Goal: Task Accomplishment & Management: Complete application form

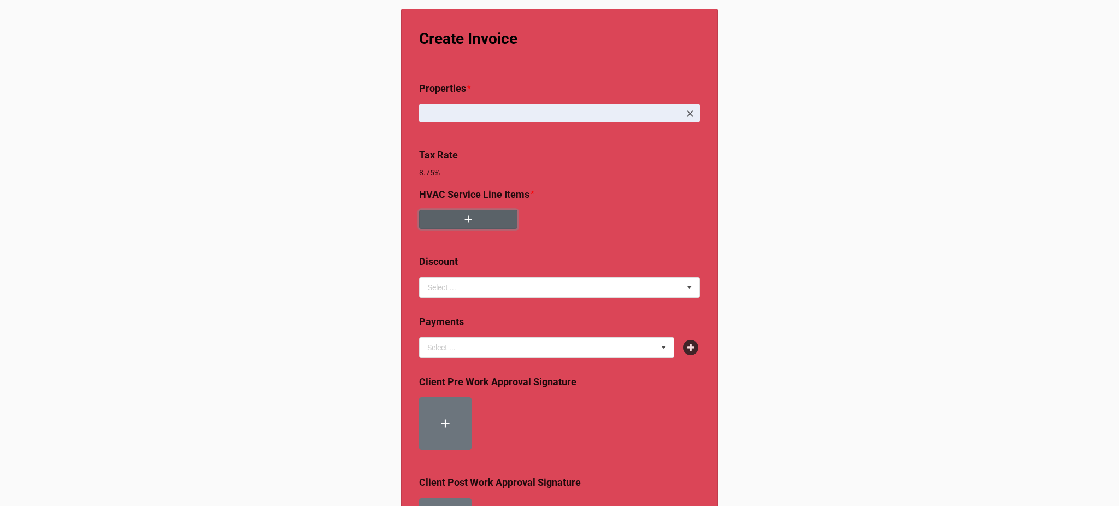
click at [490, 222] on button "button" at bounding box center [468, 219] width 98 height 19
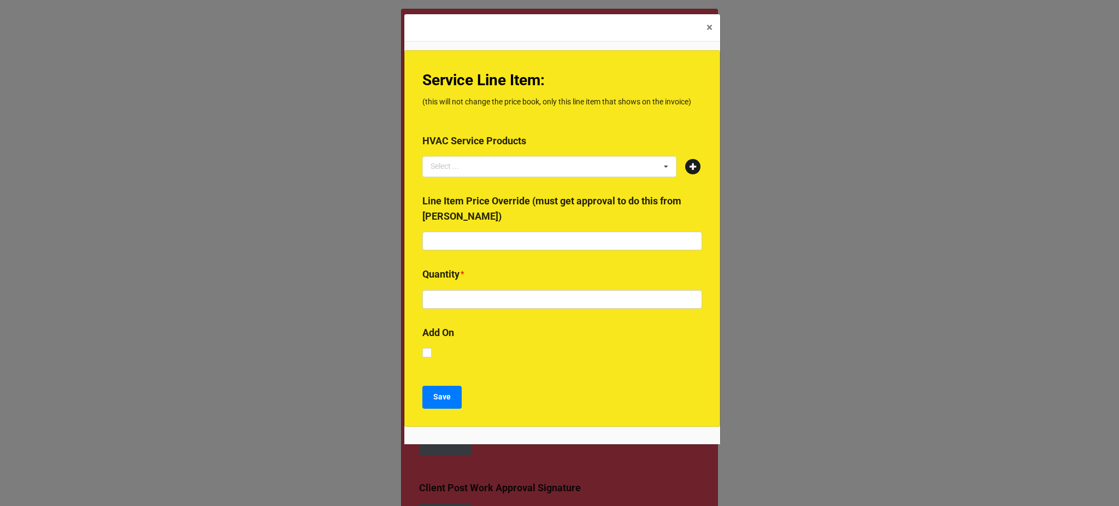
click at [695, 169] on icon at bounding box center [692, 166] width 15 height 15
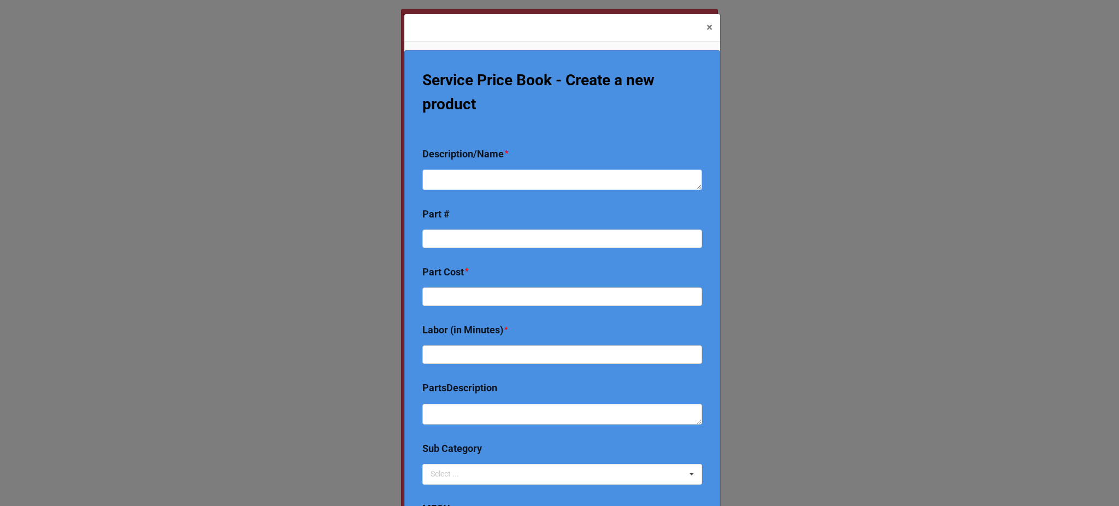
click at [496, 180] on textarea at bounding box center [562, 179] width 280 height 21
type textarea "x"
type textarea "R"
type textarea "x"
type textarea "Re"
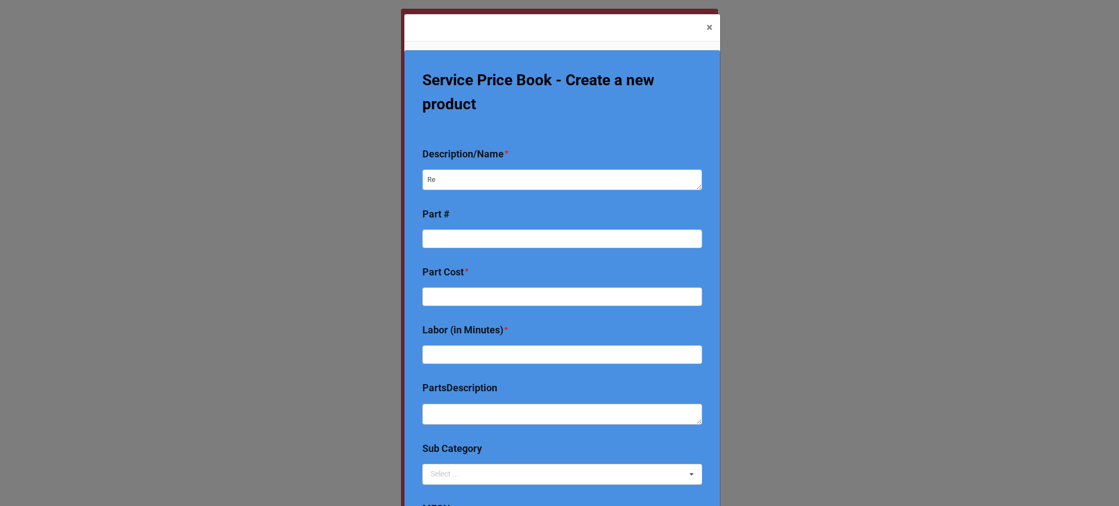
type textarea "x"
type textarea "Repl"
type textarea "x"
type textarea "Repla"
type textarea "x"
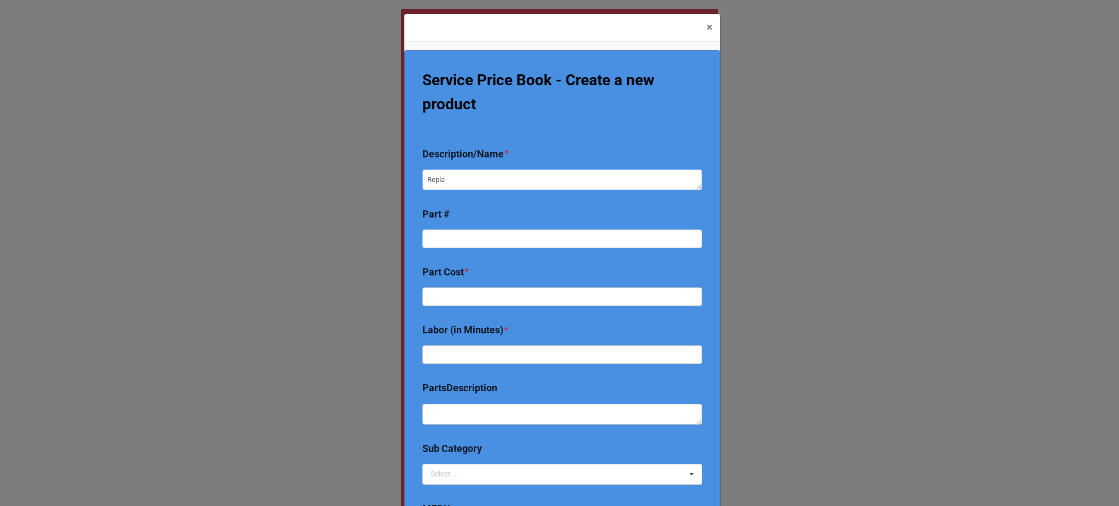
type textarea "Replac"
type textarea "x"
type textarea "Replace"
type textarea "x"
type textarea "Replace"
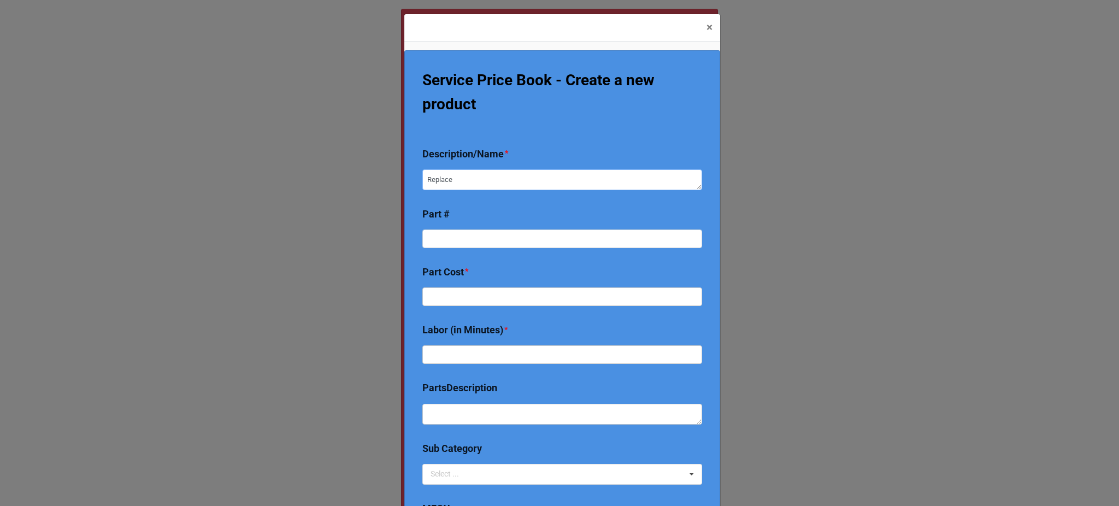
type textarea "x"
type textarea "Replac"
type textarea "x"
type textarea "Replace"
type textarea "x"
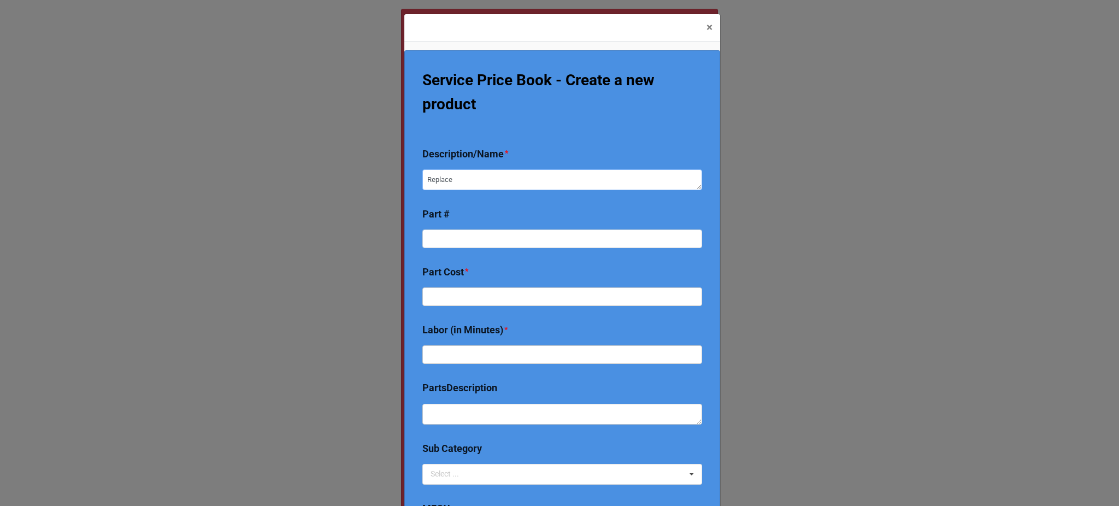
type textarea "Replace"
type textarea "x"
type textarea "Replace I"
type textarea "x"
type textarea "Replace In"
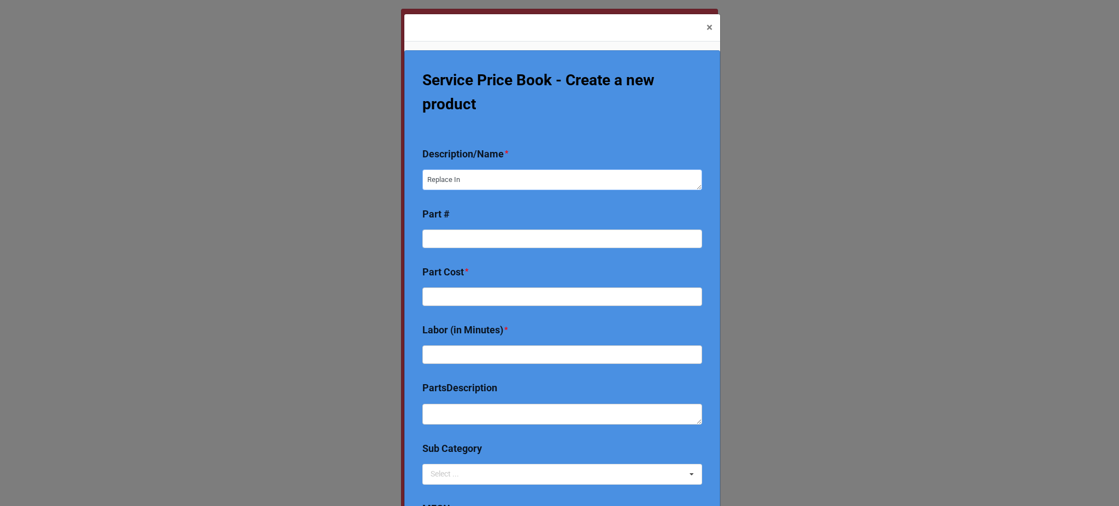
type textarea "x"
type textarea "Replace Inm"
type textarea "x"
type textarea "Replace Inmd"
type textarea "x"
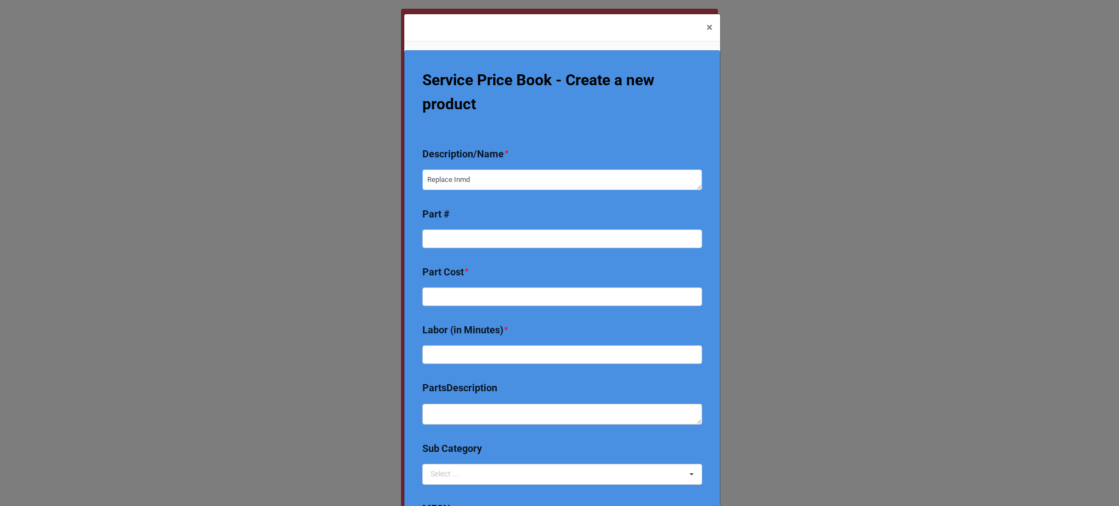
type textarea "Replace Inmdu"
type textarea "x"
type textarea "Replace Inmduc"
type textarea "x"
type textarea "Replace Inmduce"
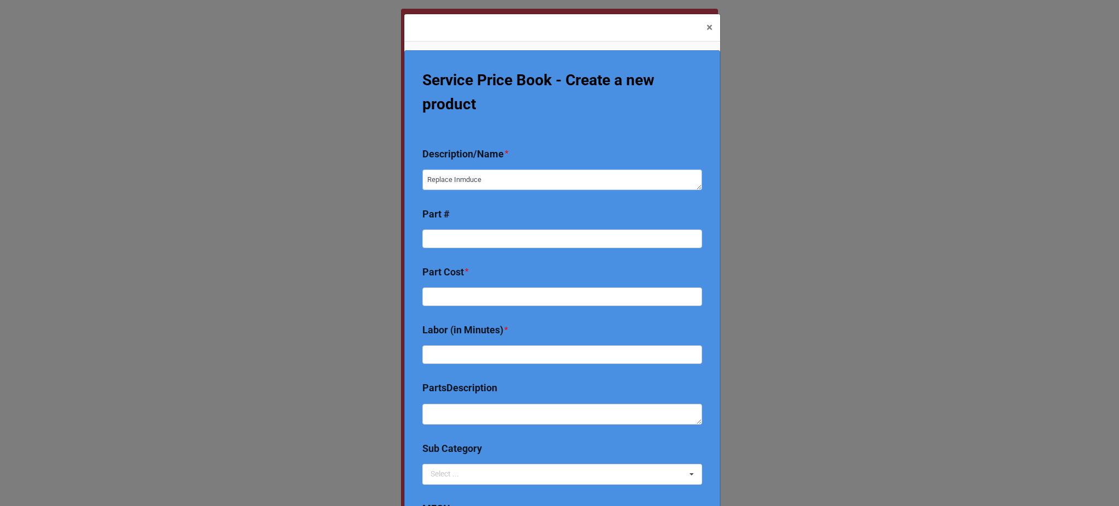
type textarea "x"
type textarea "Replace Inmducet"
type textarea "x"
type textarea "Replace Inmduce"
type textarea "x"
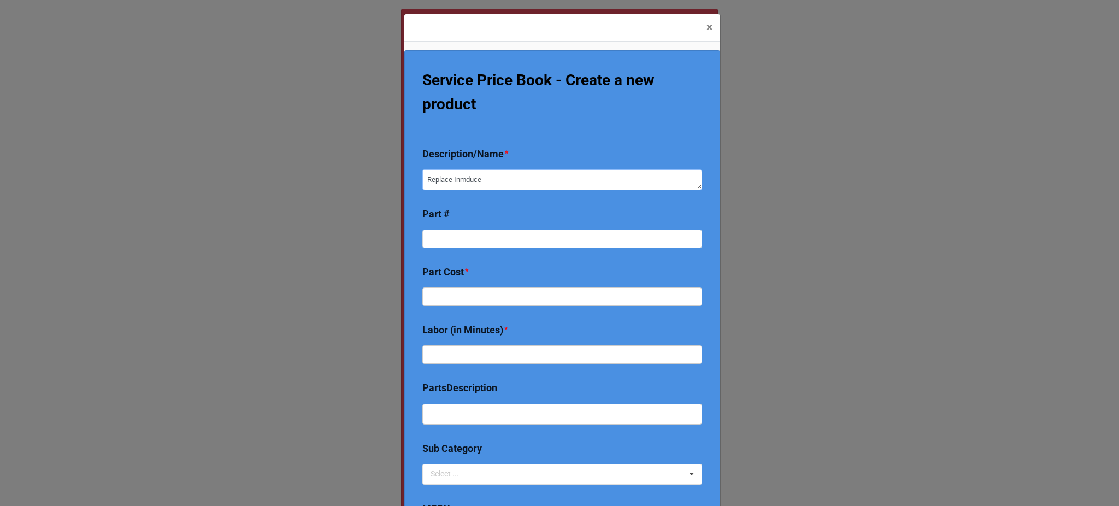
type textarea "Replace Inmduc"
type textarea "x"
type textarea "Replace Inmdu"
type textarea "x"
type textarea "Replace Inmd"
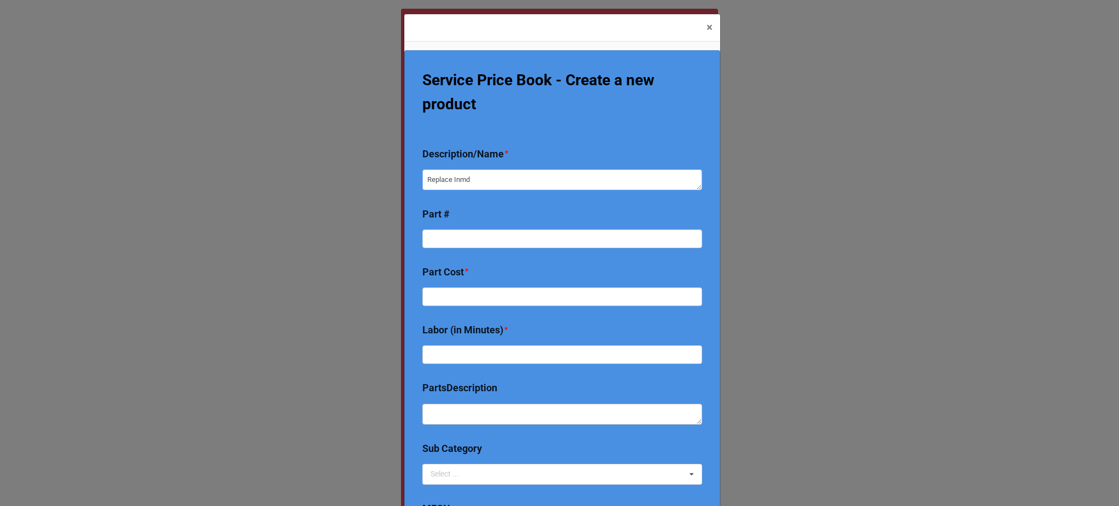
type textarea "x"
type textarea "Replace Inm"
type textarea "x"
type textarea "Replace In"
type textarea "x"
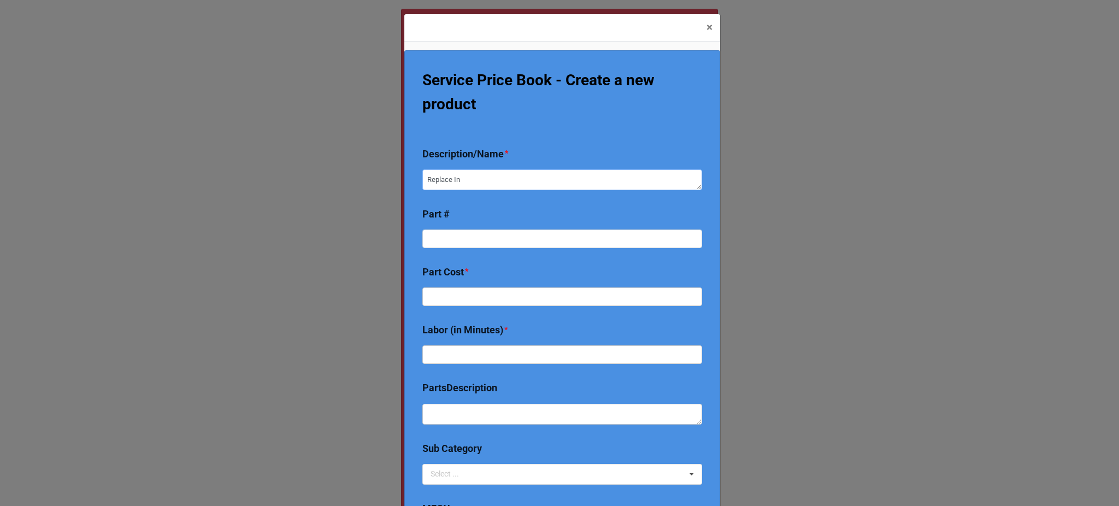
type textarea "Replace Ind"
type textarea "x"
type textarea "Replace Indu"
type textarea "x"
type textarea "Replace Induc"
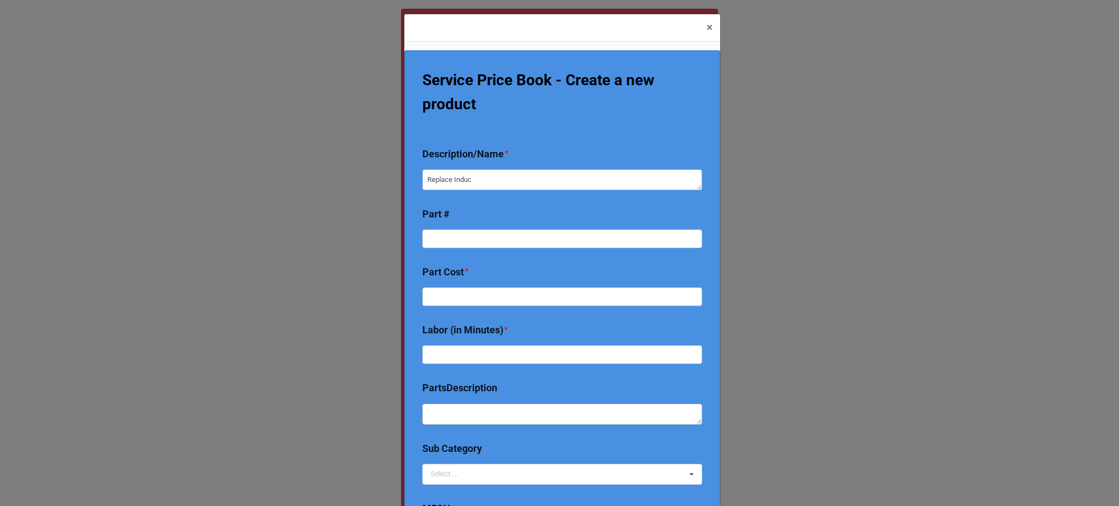
type textarea "x"
type textarea "Replace Induce"
type textarea "x"
type textarea "Replace [PERSON_NAME]"
type textarea "x"
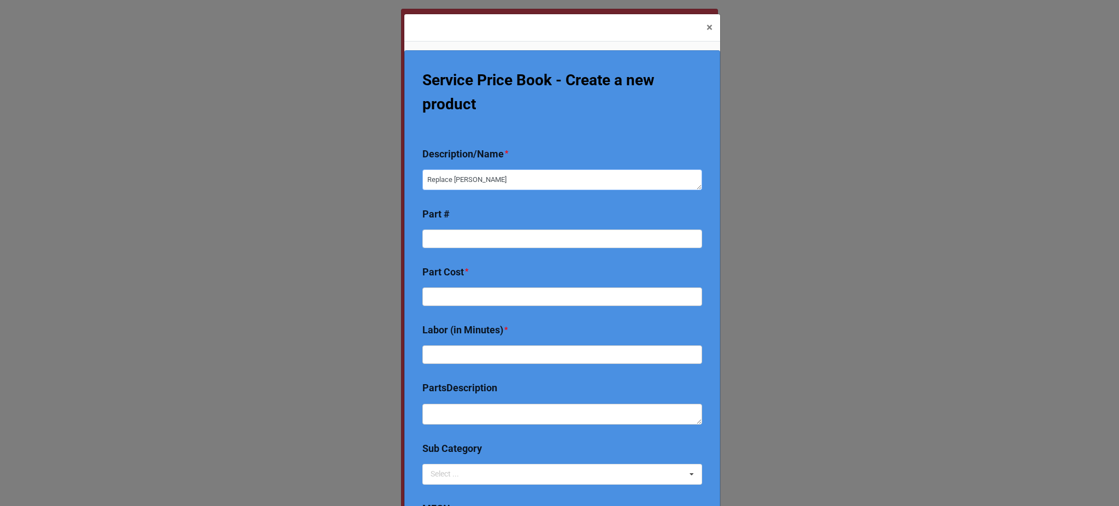
type textarea "Replace [PERSON_NAME] M"
type textarea "x"
type textarea "Replace [PERSON_NAME] Mo"
type textarea "x"
type textarea "Replace Inducer Moto"
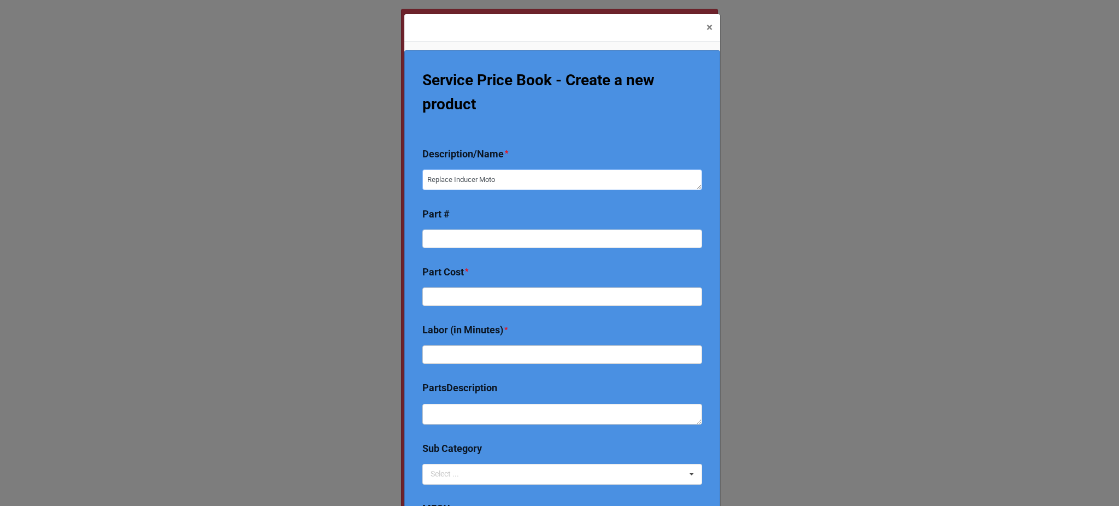
type textarea "x"
type textarea "Replace Inducer Motor"
click at [500, 193] on div "Description/Name * Replace Inducer Motor" at bounding box center [562, 171] width 280 height 51
click at [500, 242] on input at bounding box center [562, 238] width 280 height 19
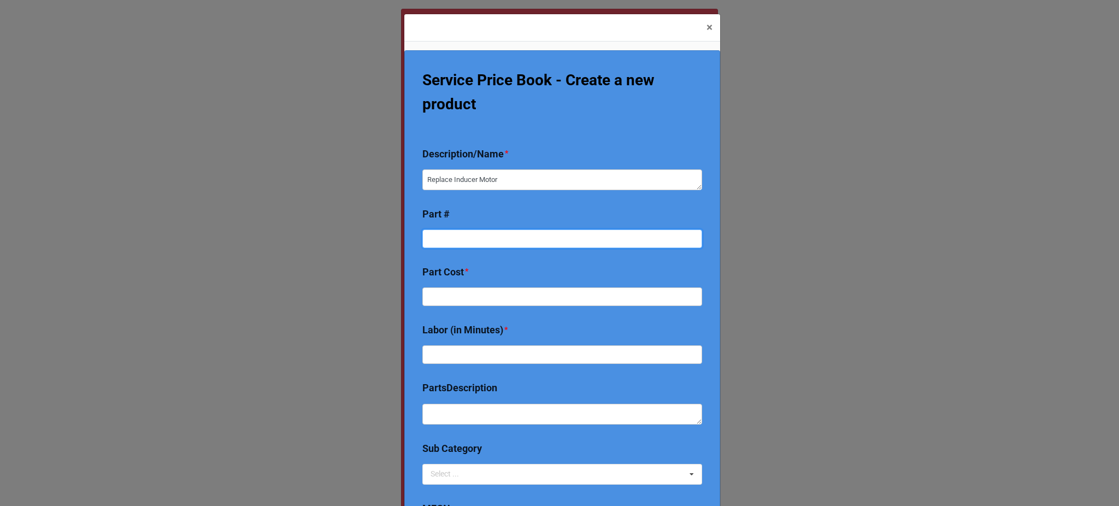
type textarea "x"
type input "7"
type textarea "x"
type input "70"
type textarea "x"
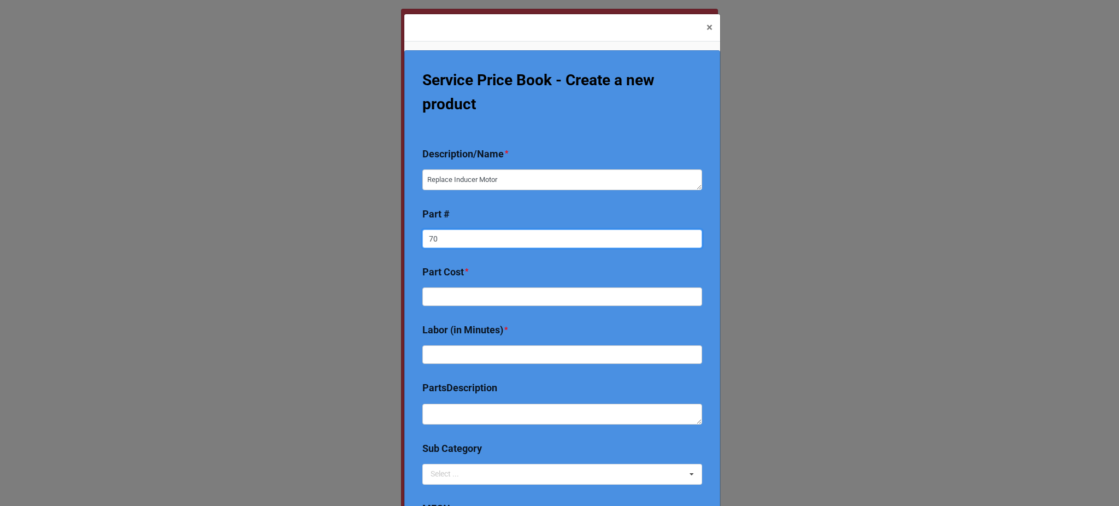
type input "709"
type textarea "x"
type input "7092"
type textarea "x"
type input "70920"
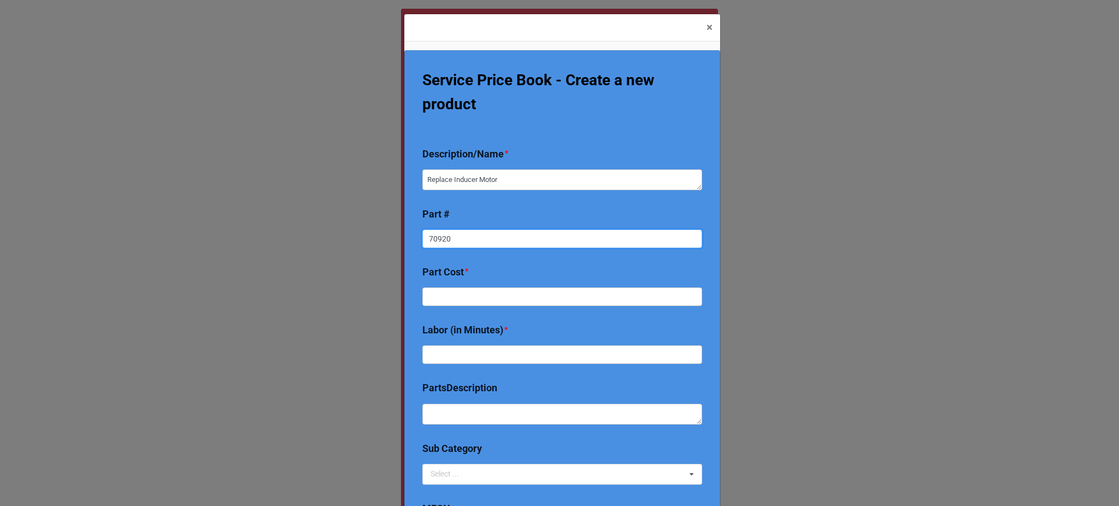
type textarea "x"
type input "709202"
type textarea "x"
type input "7092023"
type textarea "x"
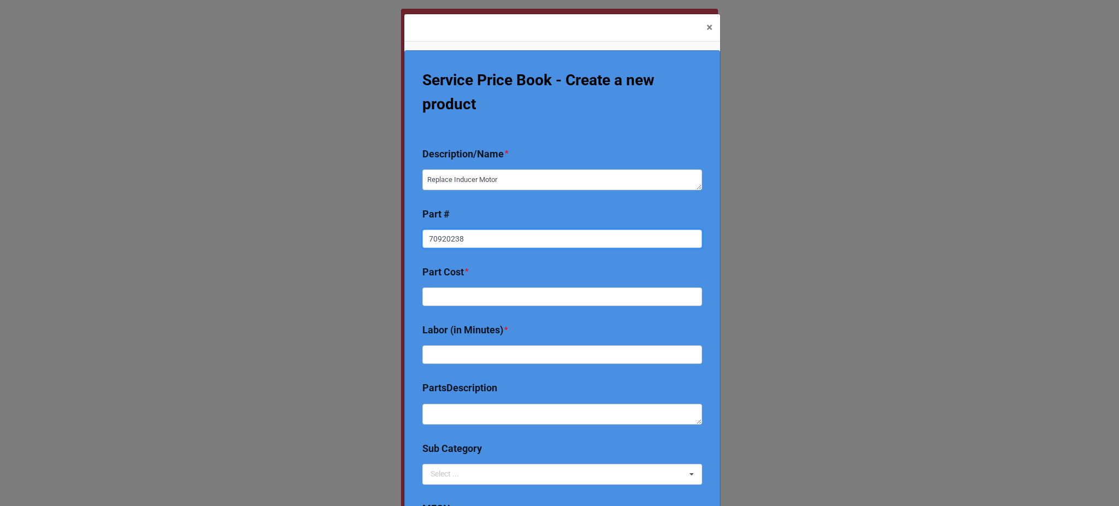
type input "70920238"
click at [531, 266] on b "Part Cost *" at bounding box center [562, 273] width 280 height 19
click at [501, 286] on div "Part Cost *" at bounding box center [562, 275] width 280 height 23
click at [507, 296] on input "text" at bounding box center [562, 296] width 280 height 19
type textarea "x"
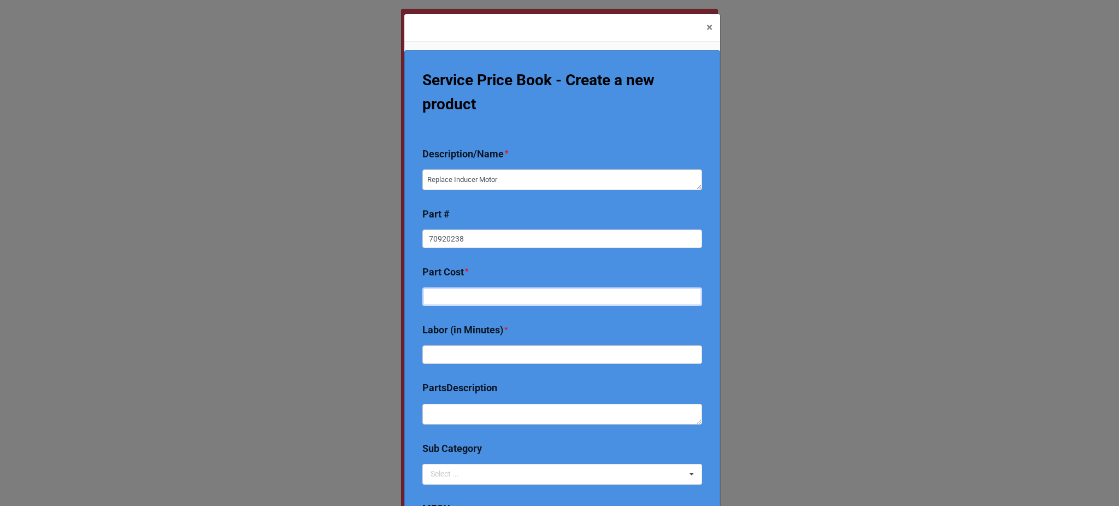
type input "3"
type textarea "x"
type input "37"
type textarea "x"
type input "370"
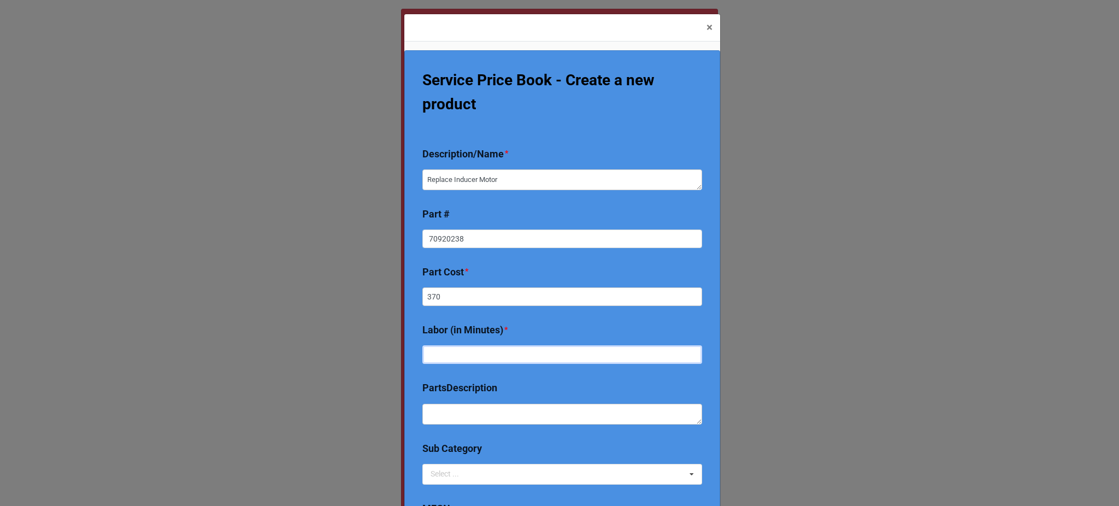
click at [516, 355] on input "text" at bounding box center [562, 354] width 280 height 19
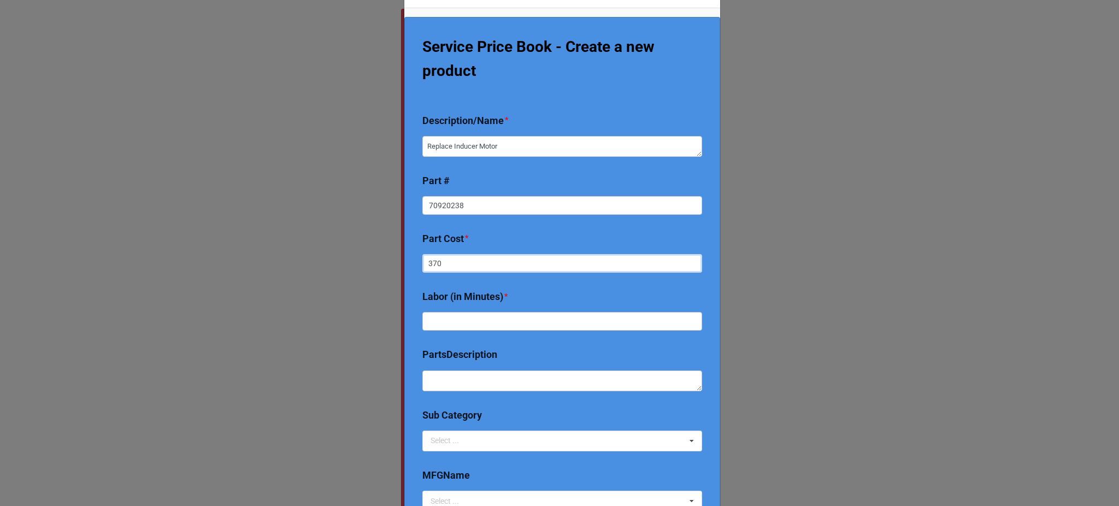
click at [466, 271] on input "370" at bounding box center [562, 263] width 280 height 19
type textarea "x"
type input "37"
type textarea "x"
type input "3"
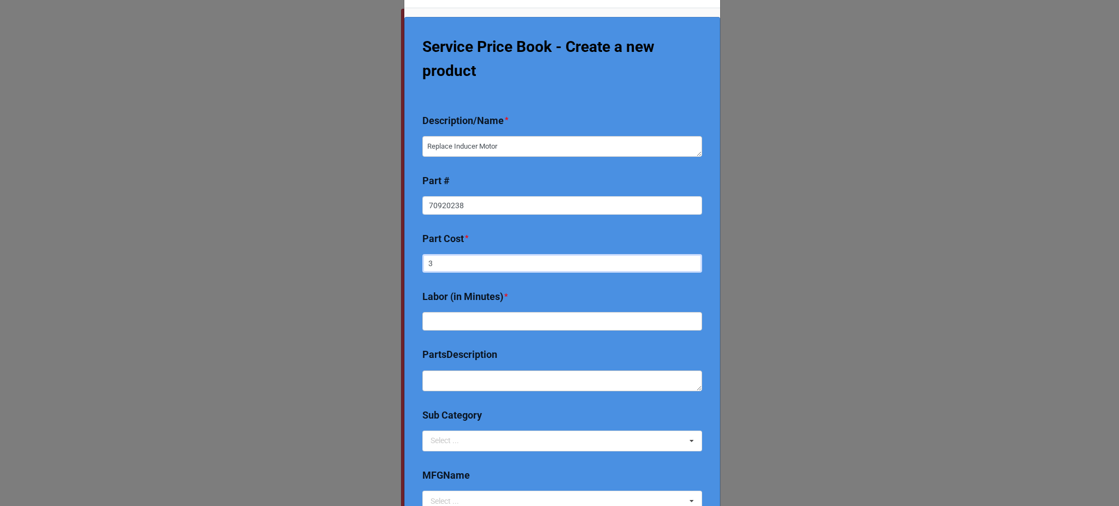
type textarea "x"
type input "38"
type textarea "x"
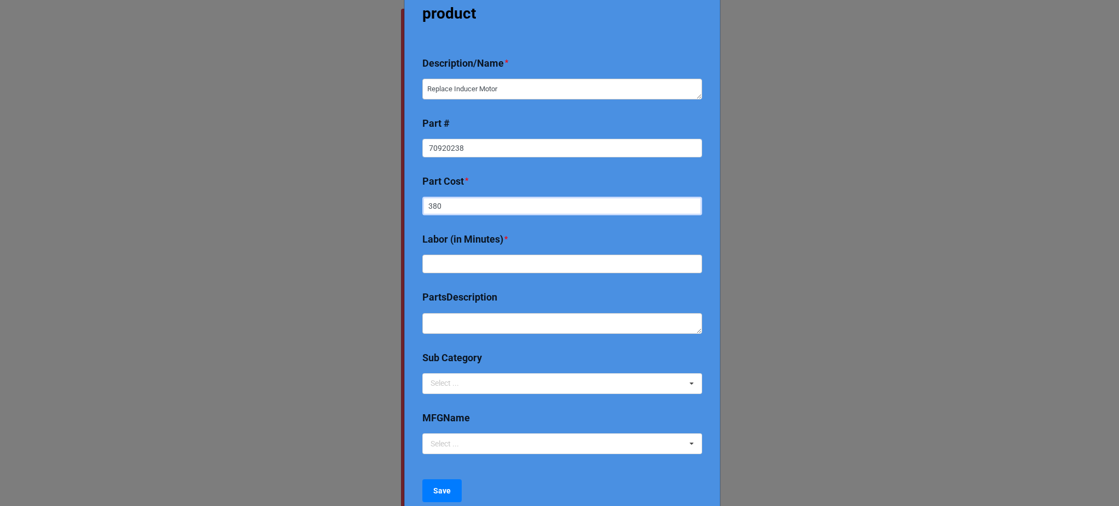
type input "380"
click at [491, 263] on input "text" at bounding box center [562, 264] width 280 height 19
type textarea "x"
type input "4"
type textarea "x"
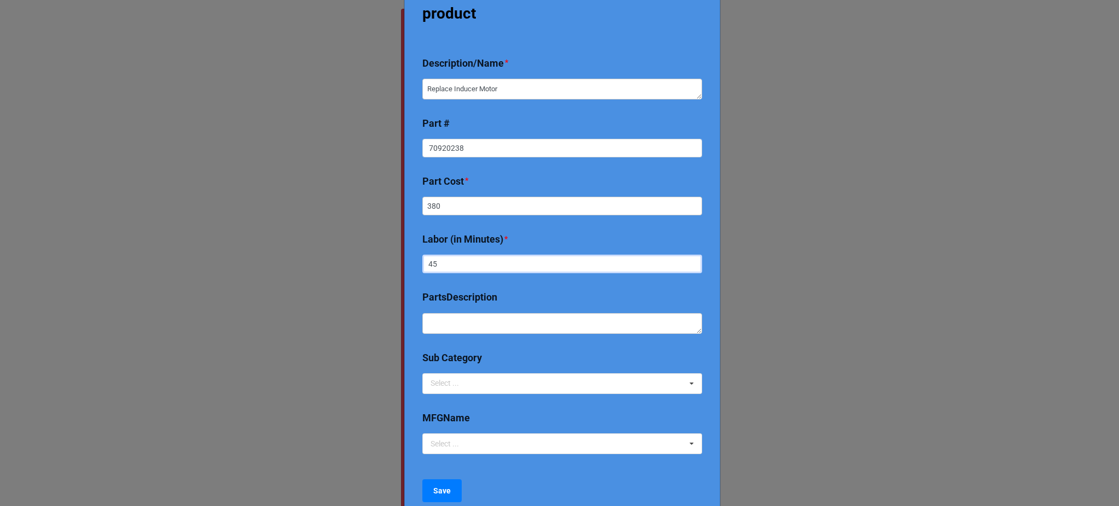
scroll to position [191, 0]
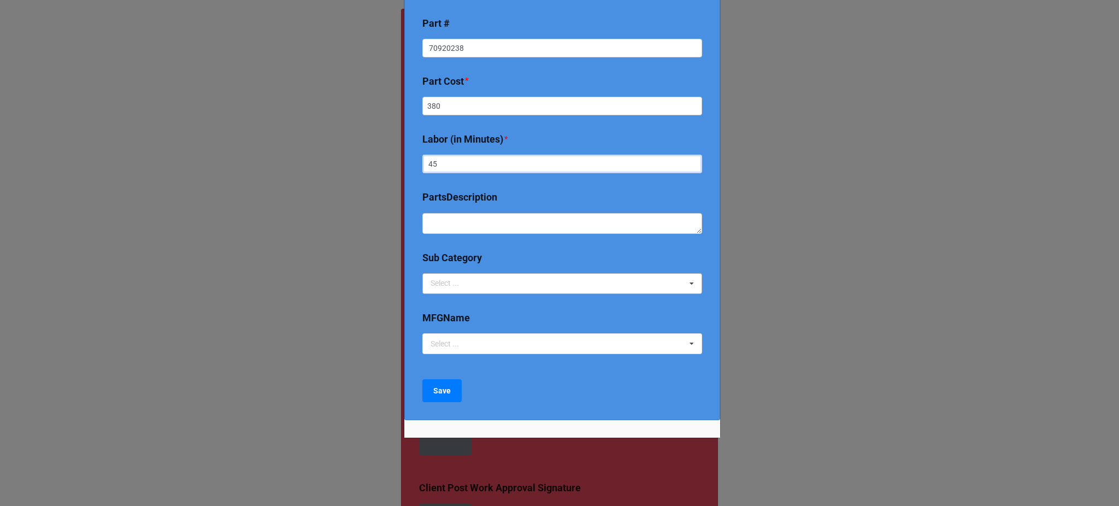
type input "45"
click at [503, 280] on div "Select ... 2024 Early Bird Maintenance Plan 1725/3450 RPM ACCESS & DIFFICULTY A…" at bounding box center [562, 283] width 280 height 21
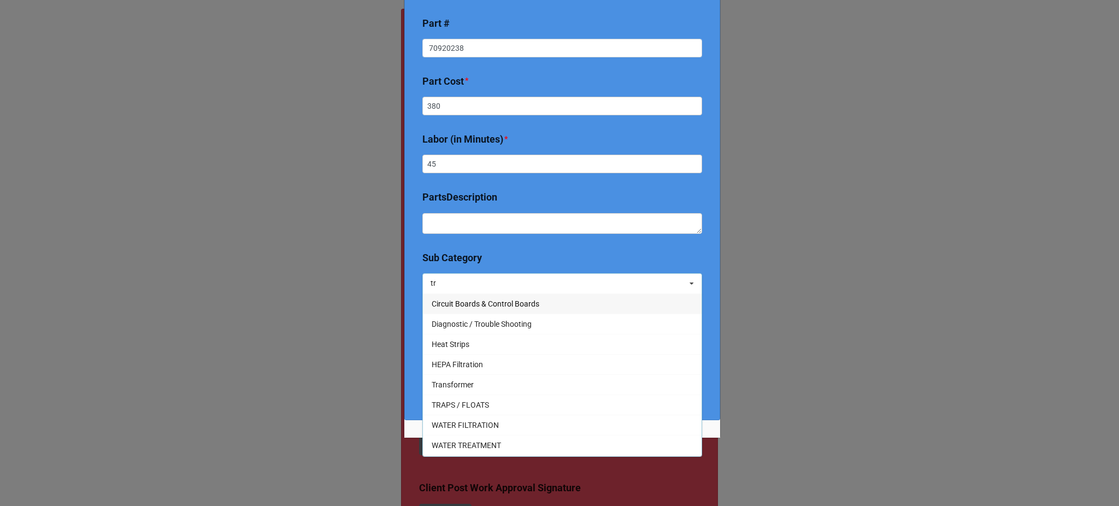
type input "t"
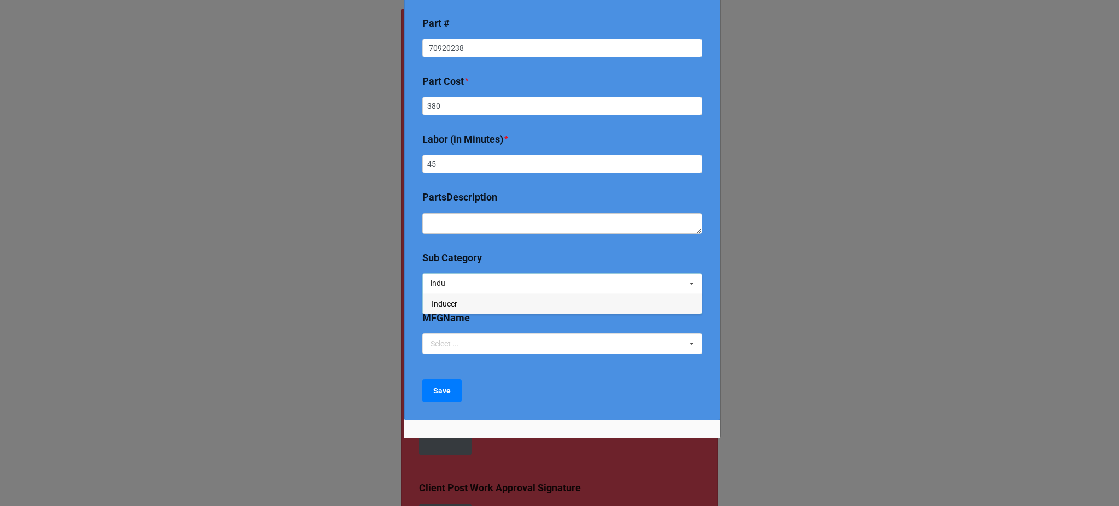
type input "indu"
click at [471, 295] on div "Inducer" at bounding box center [562, 303] width 279 height 20
type textarea "x"
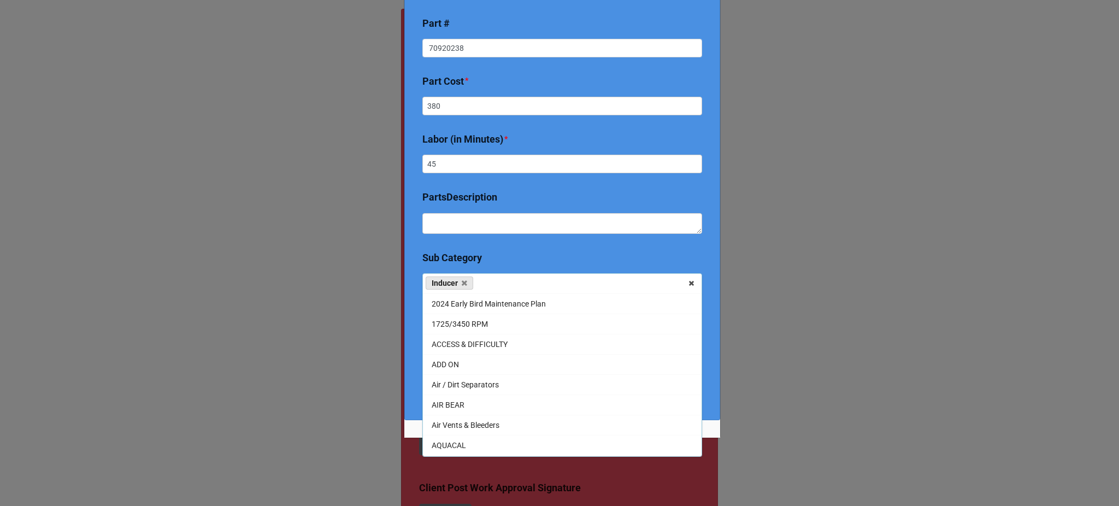
click at [404, 356] on div "Service Price Book - Create a new product Description/Name * Replace Inducer Mo…" at bounding box center [562, 140] width 316 height 561
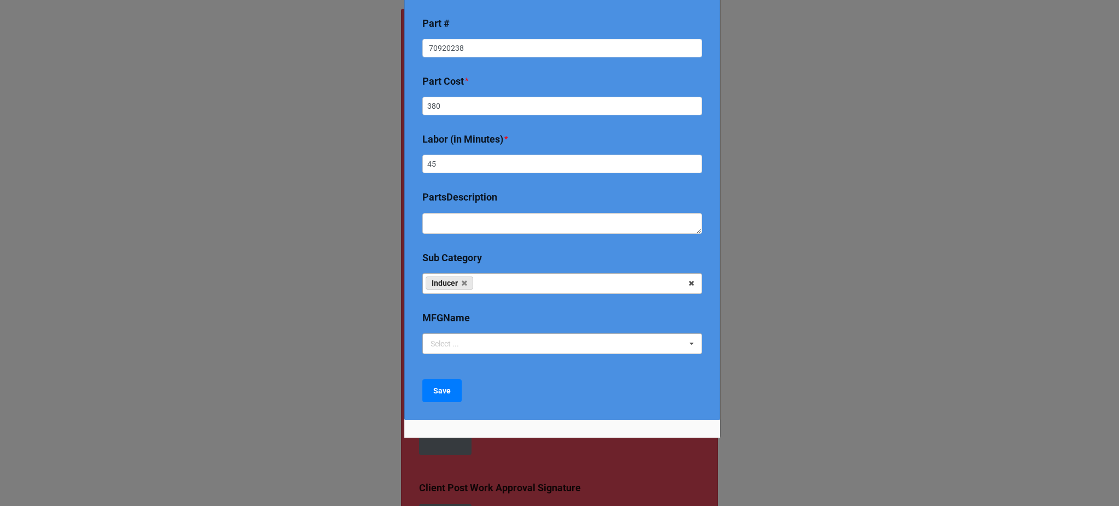
click at [461, 338] on div "Select ..." at bounding box center [451, 344] width 47 height 13
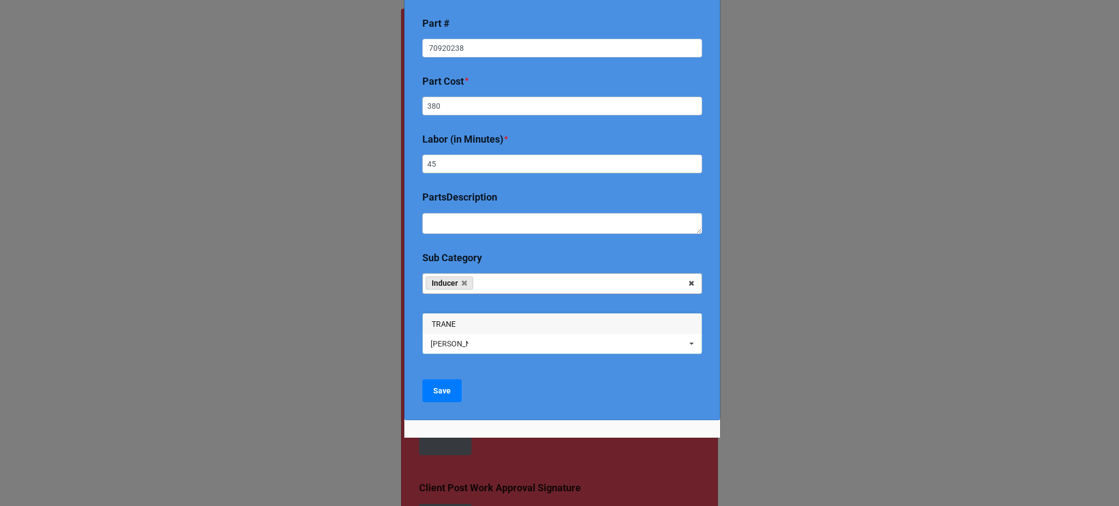
type input "[PERSON_NAME]"
click at [451, 327] on span "TRANE" at bounding box center [444, 324] width 24 height 9
type textarea "x"
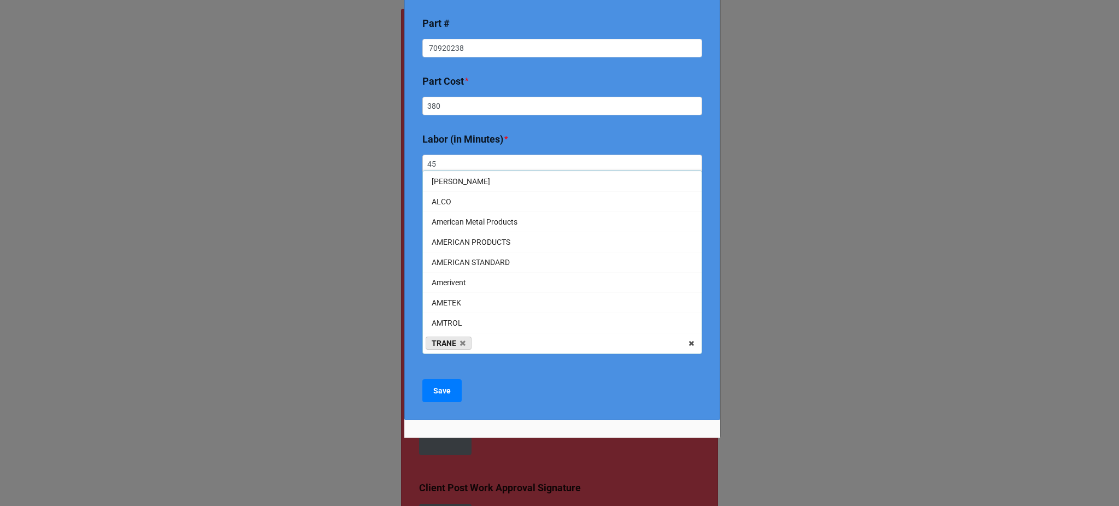
click at [435, 373] on div "Service Price Book - Create a new product Description/Name * Replace Inducer Mo…" at bounding box center [562, 140] width 316 height 561
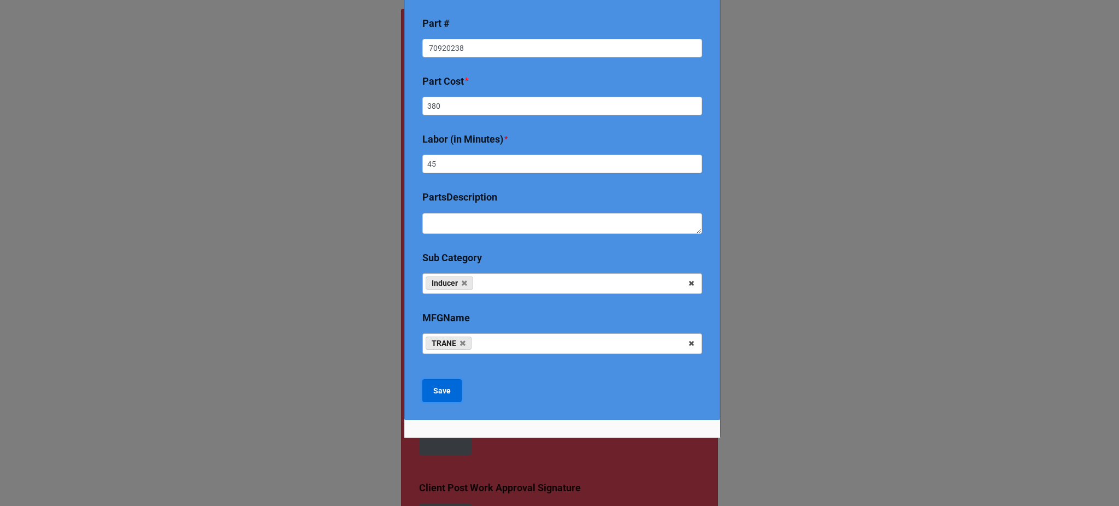
click at [440, 402] on button "Save" at bounding box center [441, 390] width 39 height 23
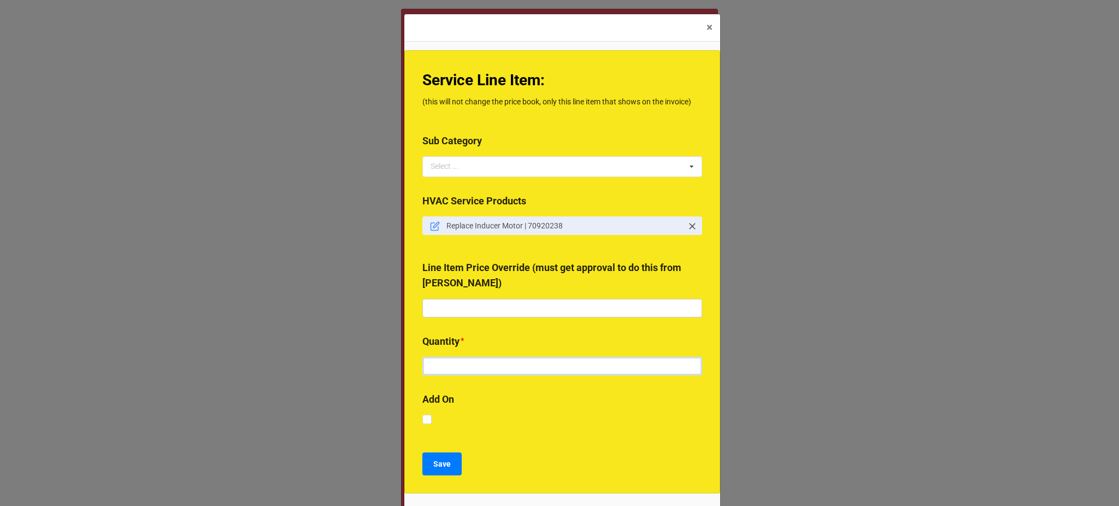
click at [449, 366] on input "text" at bounding box center [562, 366] width 280 height 19
type input "1"
click at [439, 457] on button "Save" at bounding box center [441, 463] width 39 height 23
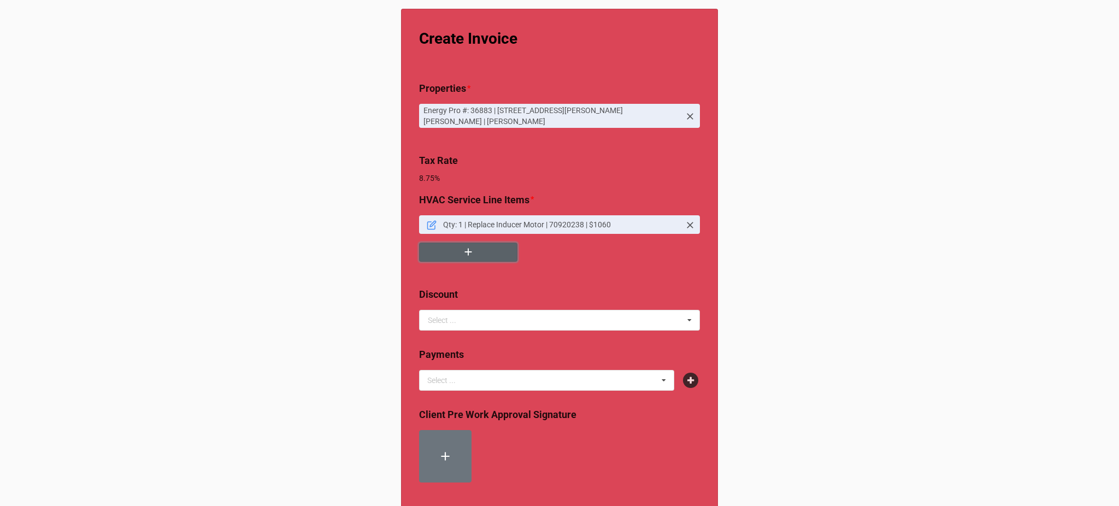
click at [485, 243] on button "button" at bounding box center [468, 252] width 98 height 19
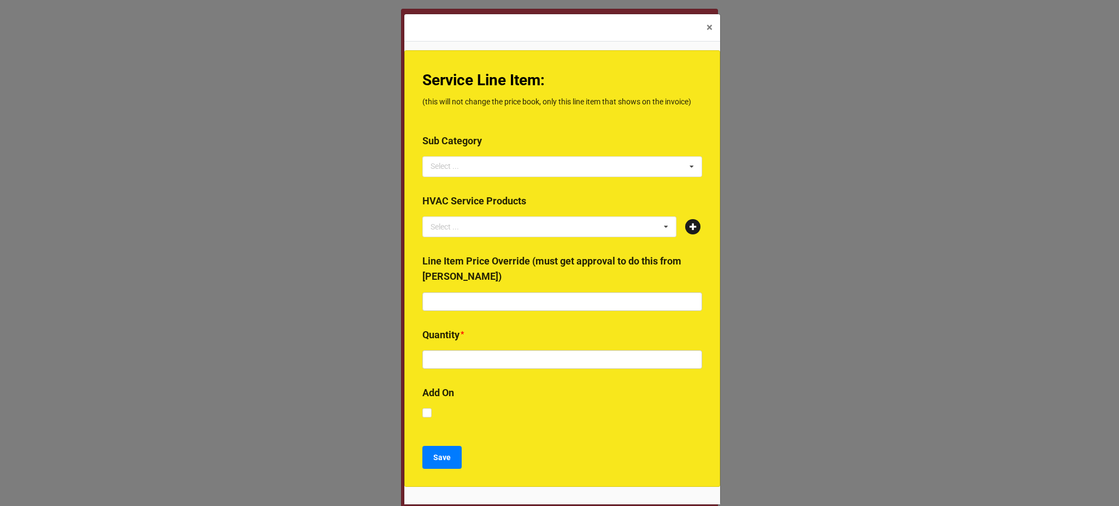
click at [688, 165] on icon at bounding box center [692, 167] width 16 height 20
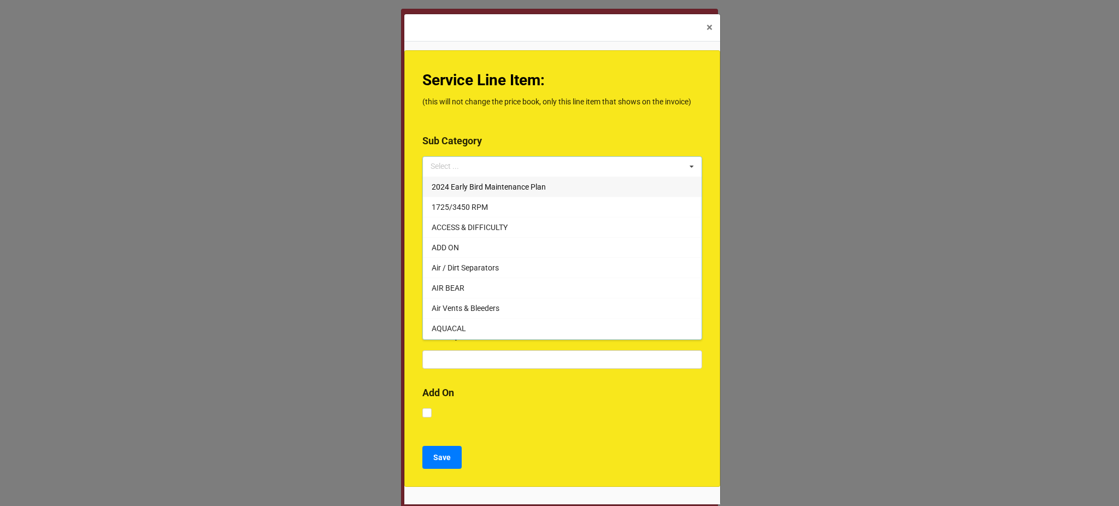
click at [675, 136] on b "Sub Category" at bounding box center [562, 142] width 280 height 19
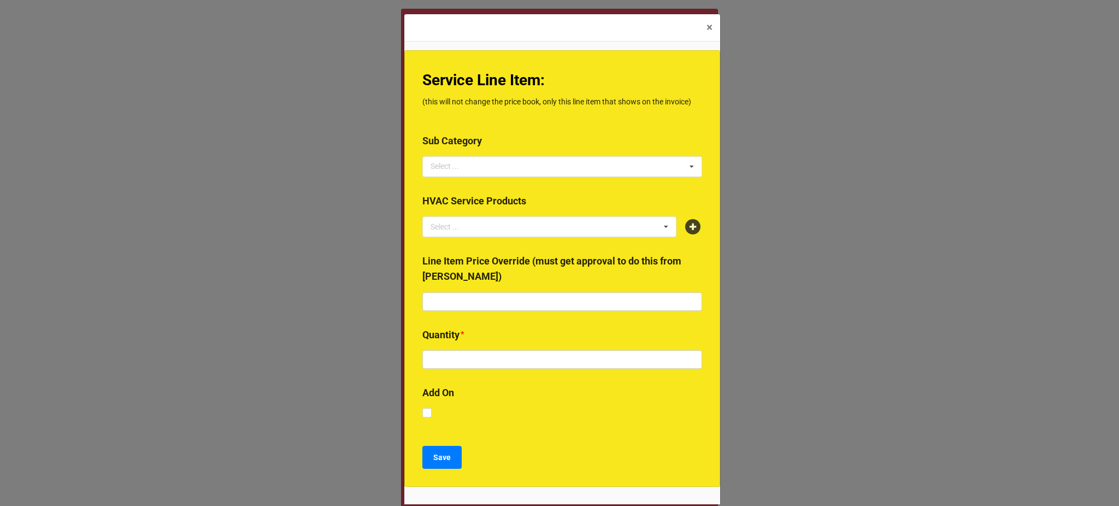
click at [697, 221] on div at bounding box center [693, 226] width 17 height 15
click at [690, 225] on icon at bounding box center [692, 226] width 15 height 15
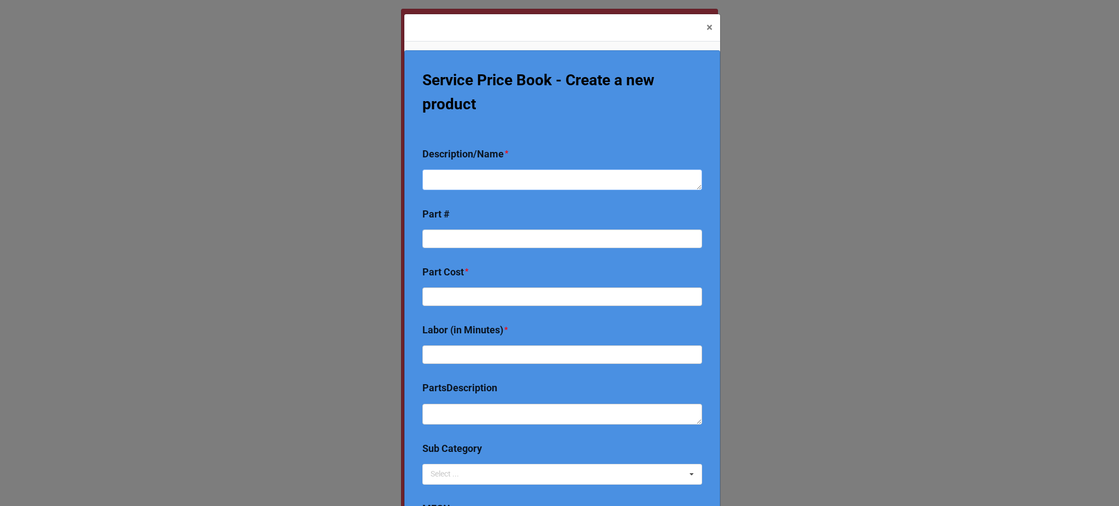
click at [578, 178] on textarea at bounding box center [562, 179] width 280 height 21
type textarea "R"
type textarea "x"
type textarea "Re"
type textarea "x"
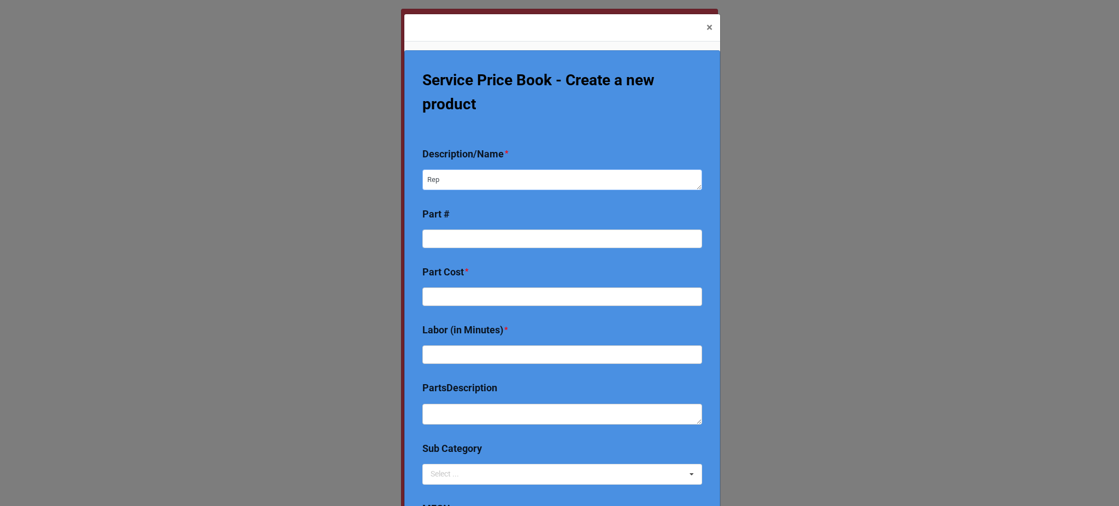
type textarea "Repl"
type textarea "x"
type textarea "Repla"
type textarea "x"
type textarea "Replac"
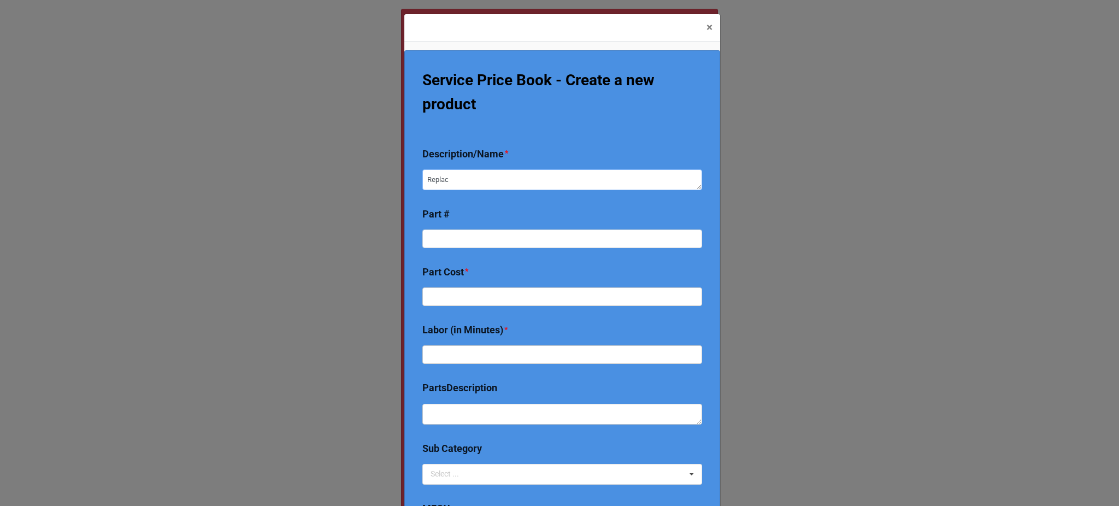
type textarea "x"
type textarea "Replace"
type textarea "x"
type textarea "Replace"
type textarea "x"
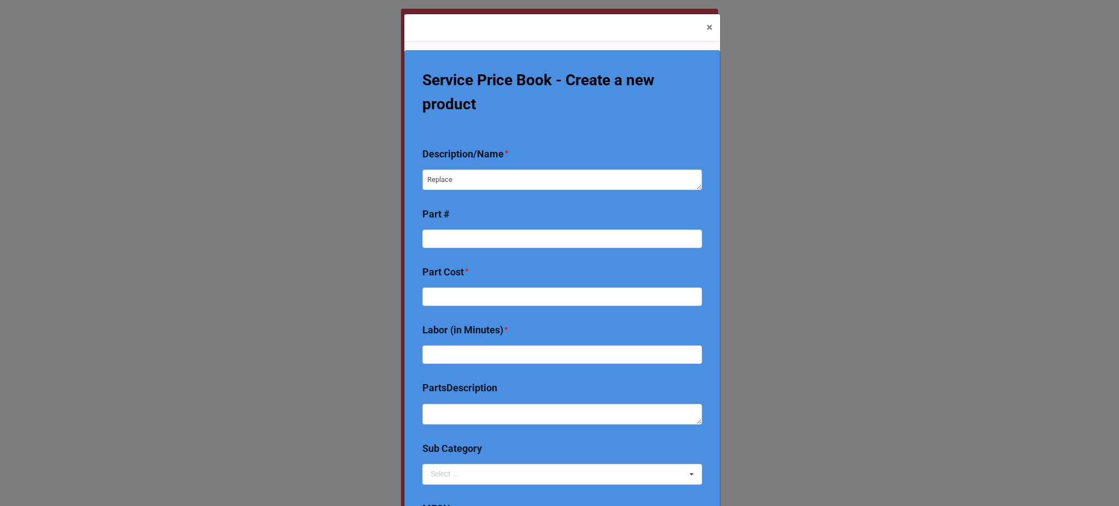
type textarea "Replace C"
type textarea "x"
type textarea "Replace Co"
type textarea "x"
type textarea "Replace Con"
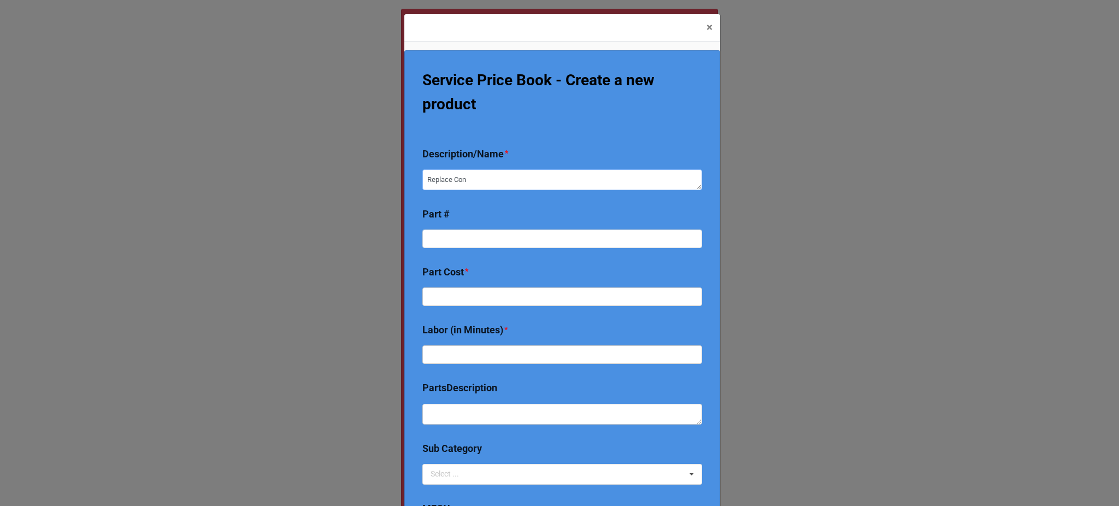
type textarea "x"
type textarea "Replace Cont"
type textarea "x"
type textarea "Replace Contr"
type textarea "x"
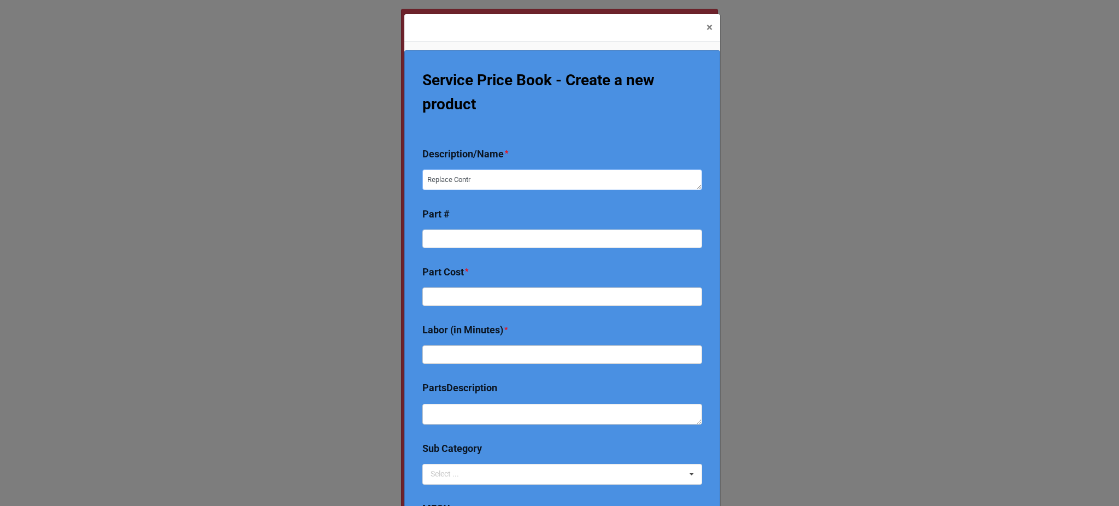
type textarea "Replace Contro"
type textarea "x"
type textarea "Replace Control"
type textarea "x"
type textarea "Replace Control"
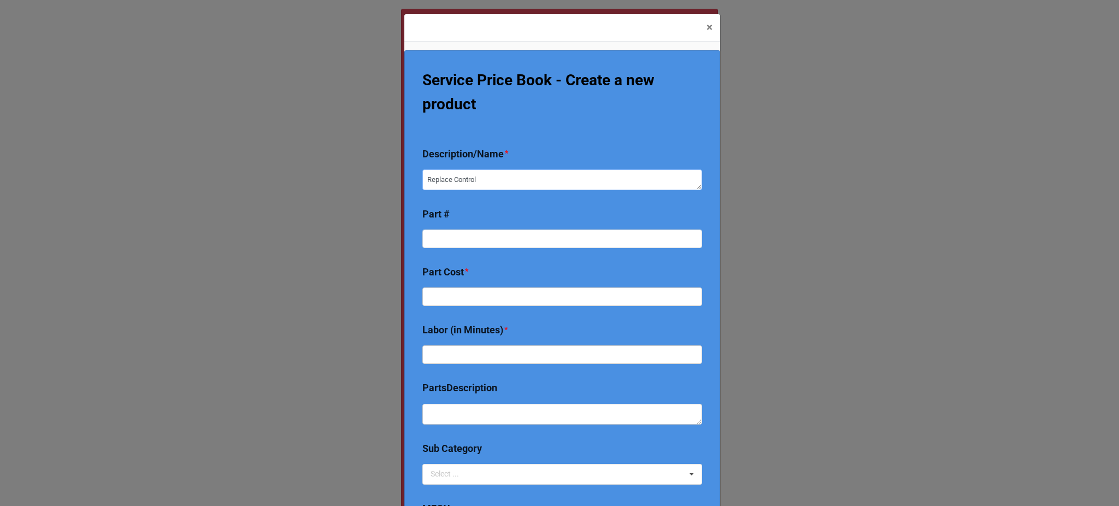
type textarea "x"
type textarea "Replace Control B"
type textarea "x"
type textarea "Replace Control Bo"
type textarea "x"
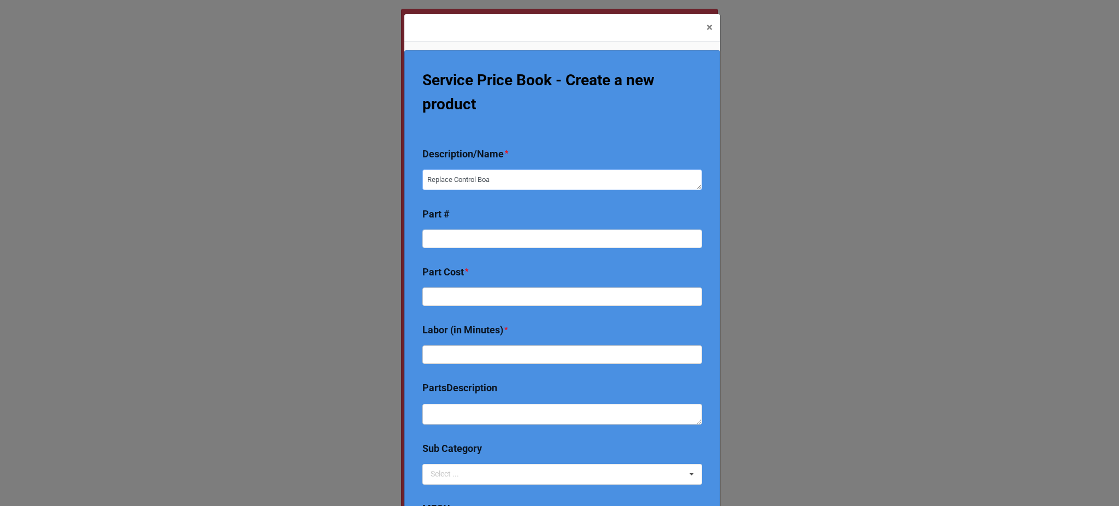
type textarea "Replace Control Boar"
type textarea "x"
type textarea "Replace Control Board"
click at [516, 245] on input at bounding box center [562, 238] width 280 height 19
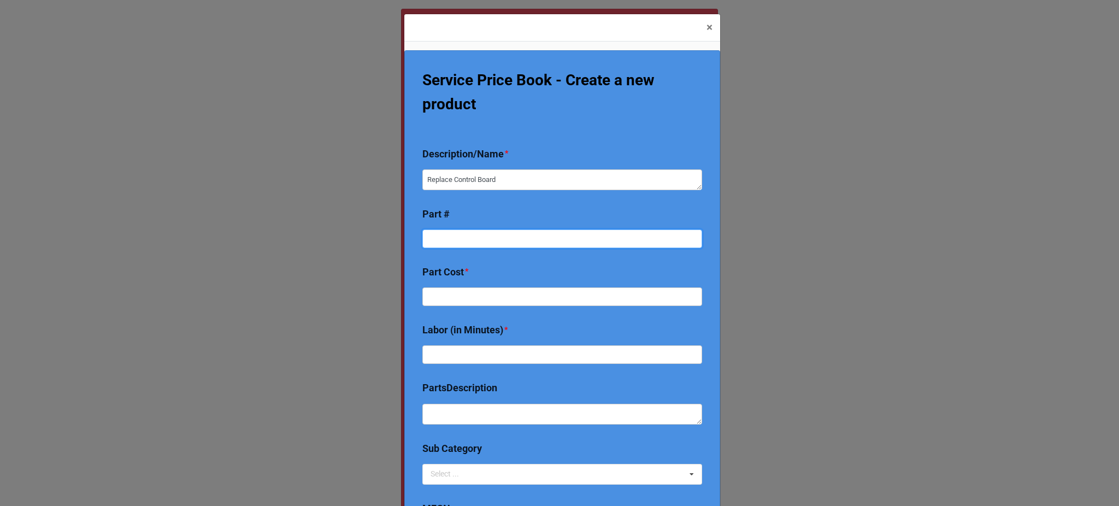
type textarea "x"
type input "5"
type textarea "x"
type input "50"
type textarea "x"
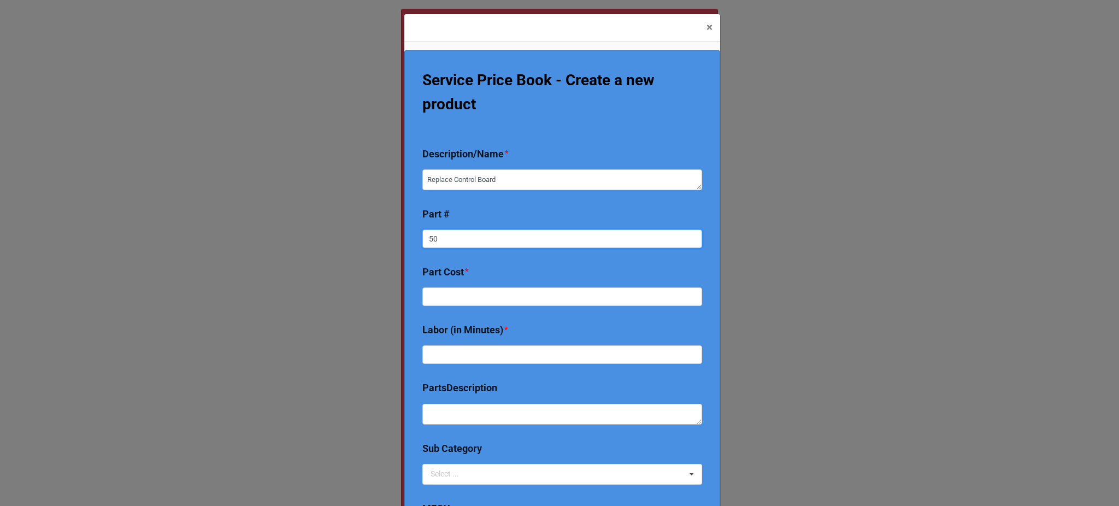
type input "50V"
type textarea "x"
type input "50V5"
type textarea "x"
type input "50V54"
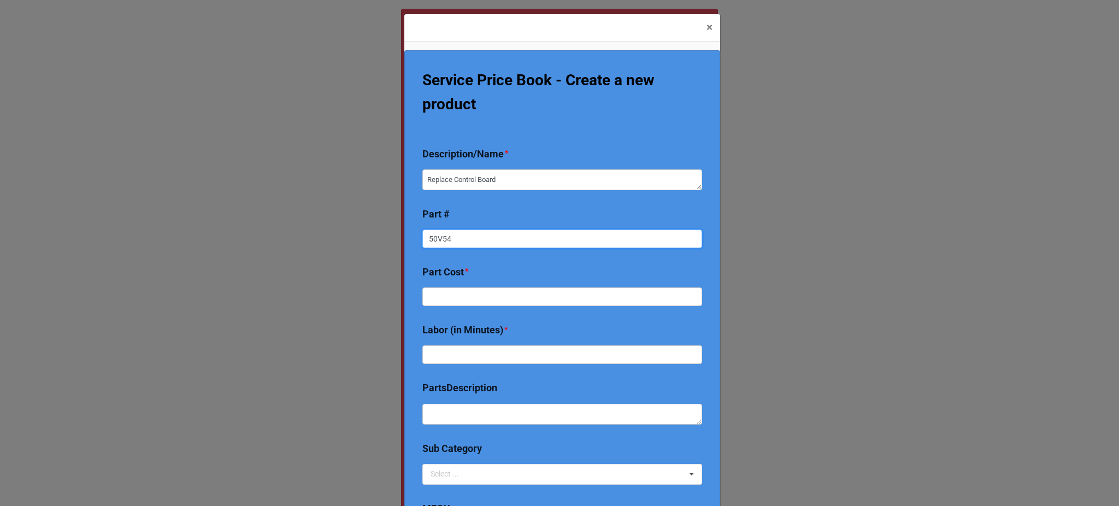
type textarea "x"
type input "50V54-"
type textarea "x"
type input "50V54-57"
type textarea "x"
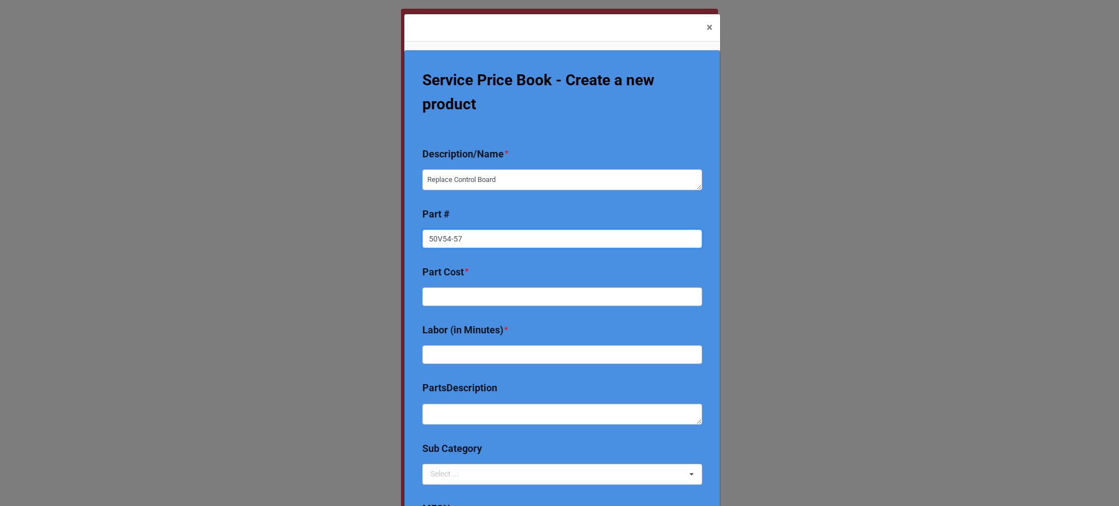
type input "50V54-571"
type textarea "x"
type input "50V54-571-"
type textarea "x"
type input "50V54-571-0"
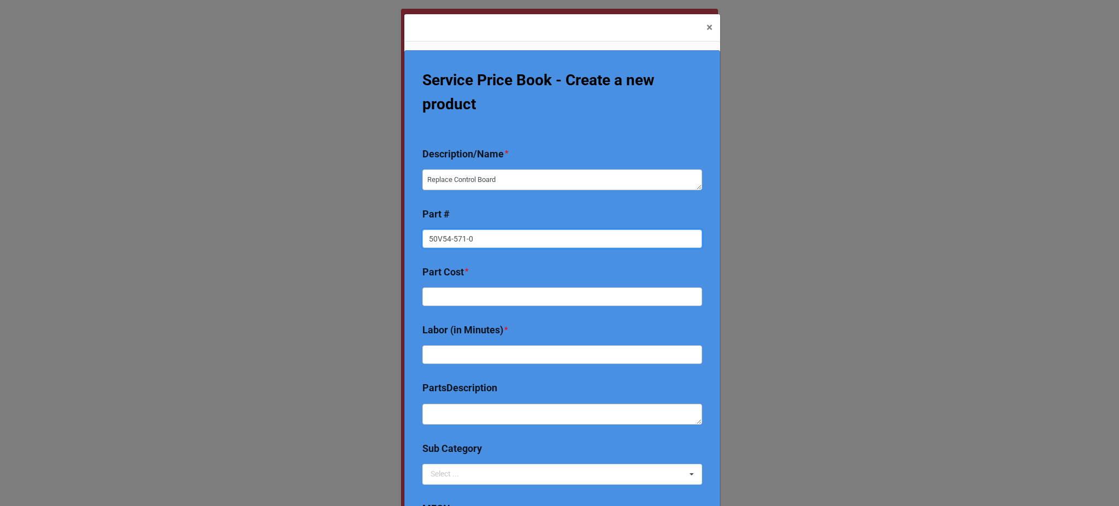
type textarea "x"
type input "50V54-571-01"
click at [534, 264] on b "Part Cost *" at bounding box center [562, 273] width 280 height 19
click at [491, 293] on input "text" at bounding box center [562, 296] width 280 height 19
type textarea "x"
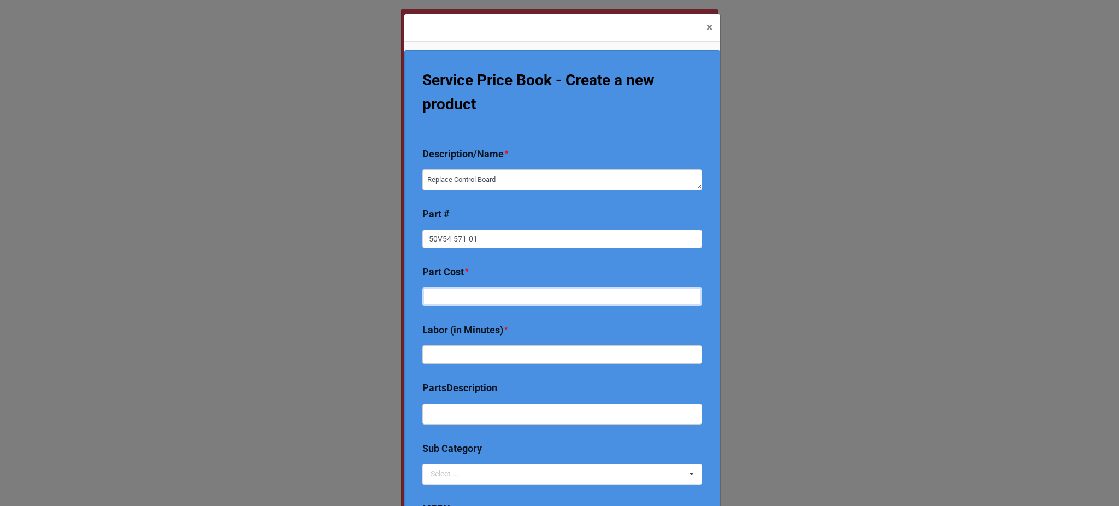
type input "4"
type textarea "x"
type input "42"
type textarea "x"
type input "428"
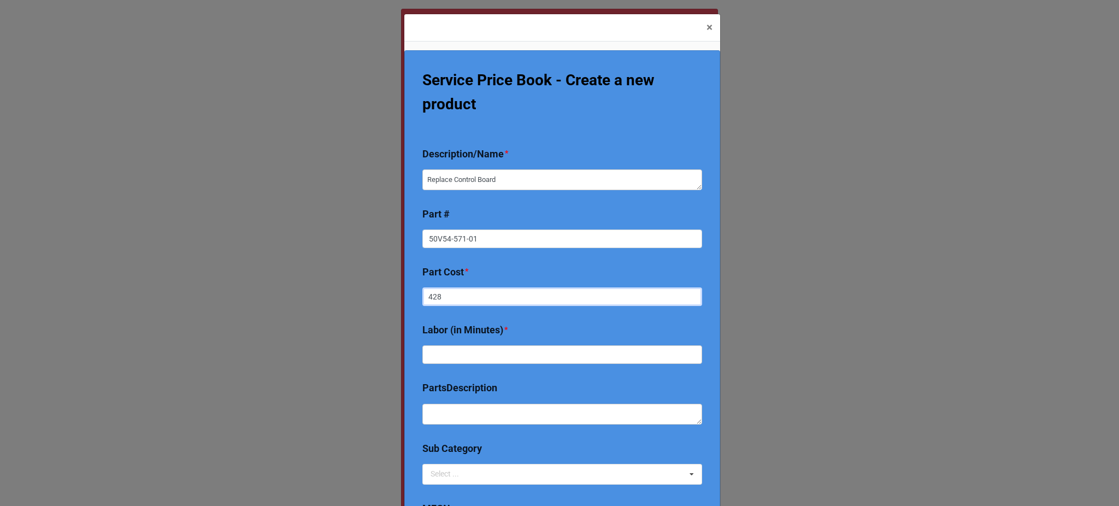
type textarea "x"
type input "42"
type textarea "x"
type input "4"
type textarea "x"
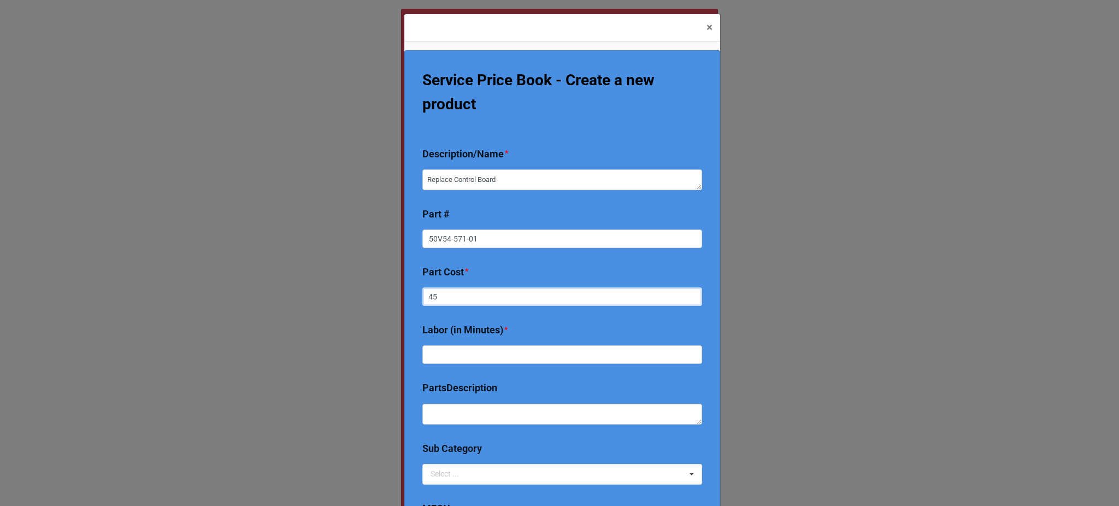
type input "450"
type textarea "x"
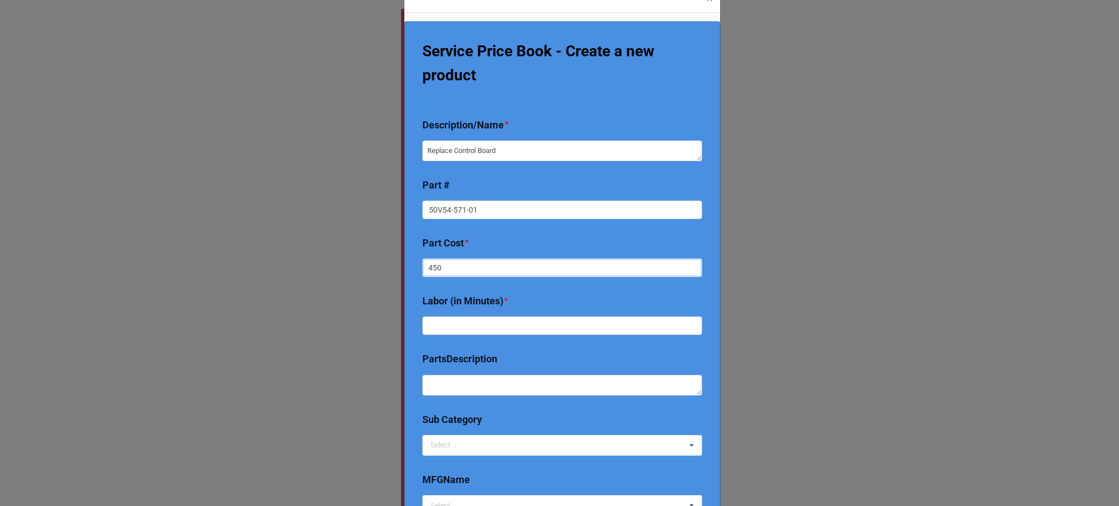
scroll to position [31, 0]
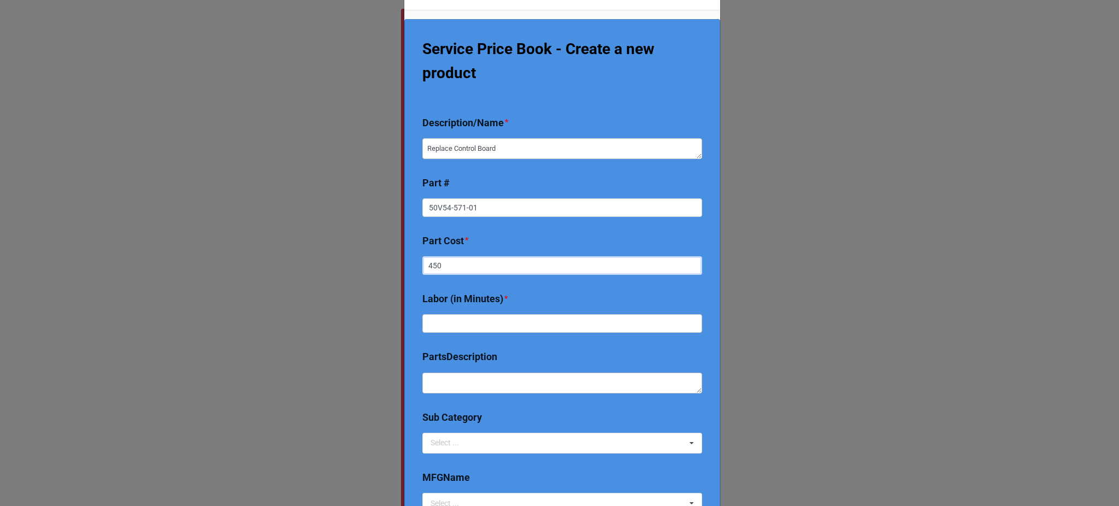
type input "450"
click at [503, 329] on input "text" at bounding box center [562, 323] width 280 height 19
type textarea "x"
type input "1"
click at [501, 327] on input "text" at bounding box center [562, 323] width 280 height 19
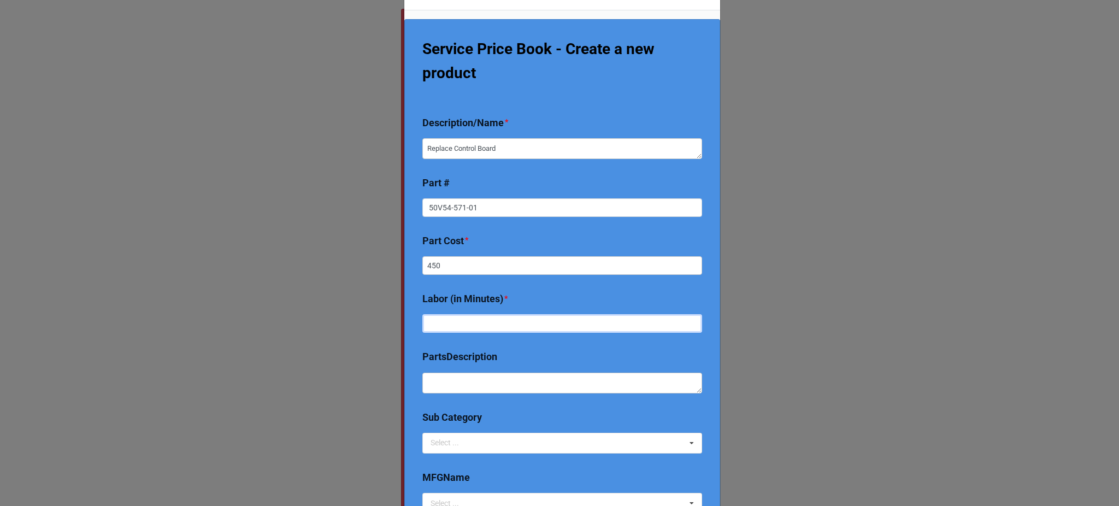
type textarea "x"
type input "2"
type textarea "x"
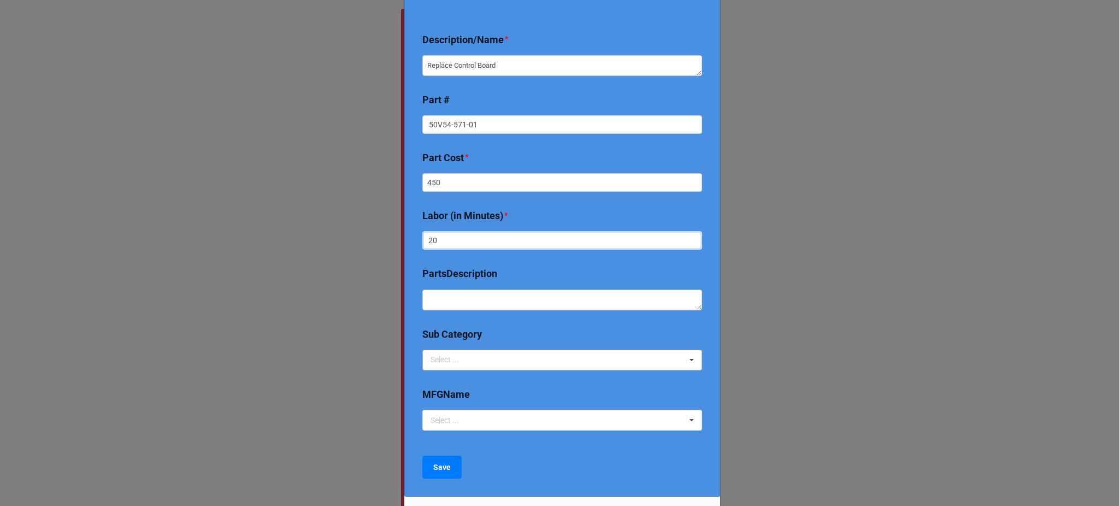
type input "20"
drag, startPoint x: 477, startPoint y: 368, endPoint x: 484, endPoint y: 354, distance: 15.6
click at [484, 354] on div "Select ... 2024 Early Bird Maintenance Plan 1725/3450 RPM ACCESS & DIFFICULTY A…" at bounding box center [562, 360] width 280 height 21
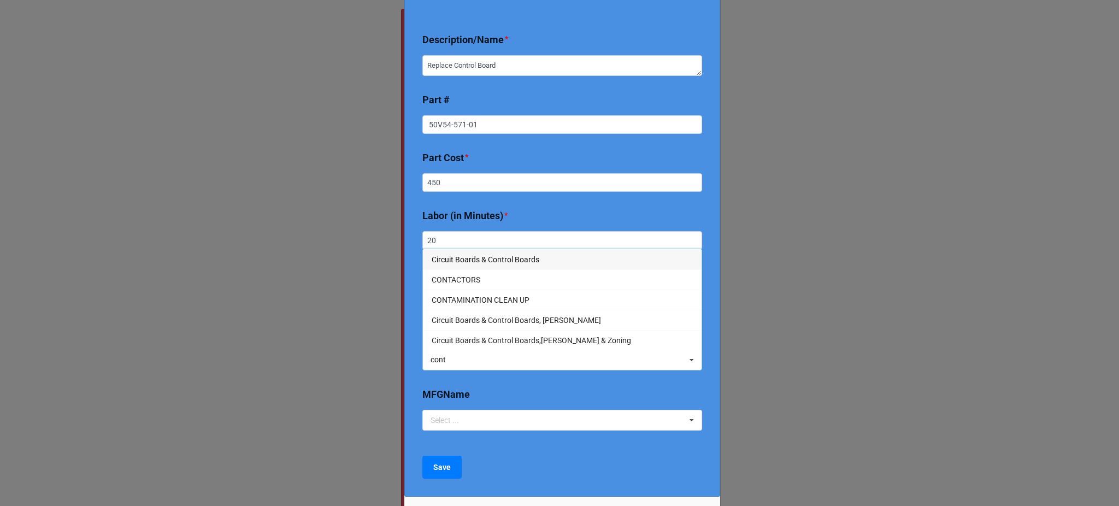
type input "cont"
click at [510, 256] on span "Circuit Boards & Control Boards" at bounding box center [486, 259] width 108 height 9
type textarea "x"
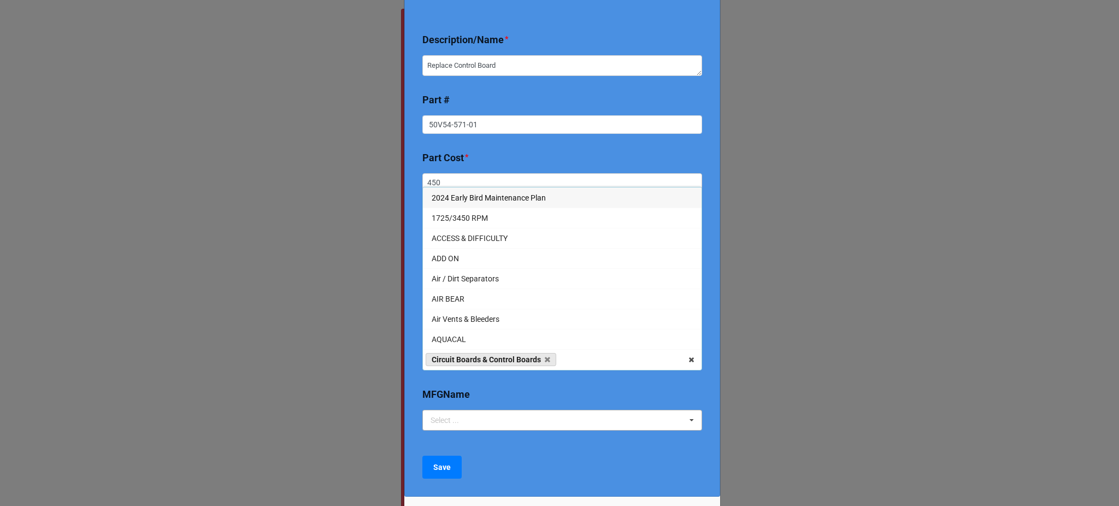
click at [466, 420] on div "Select ..." at bounding box center [451, 420] width 47 height 13
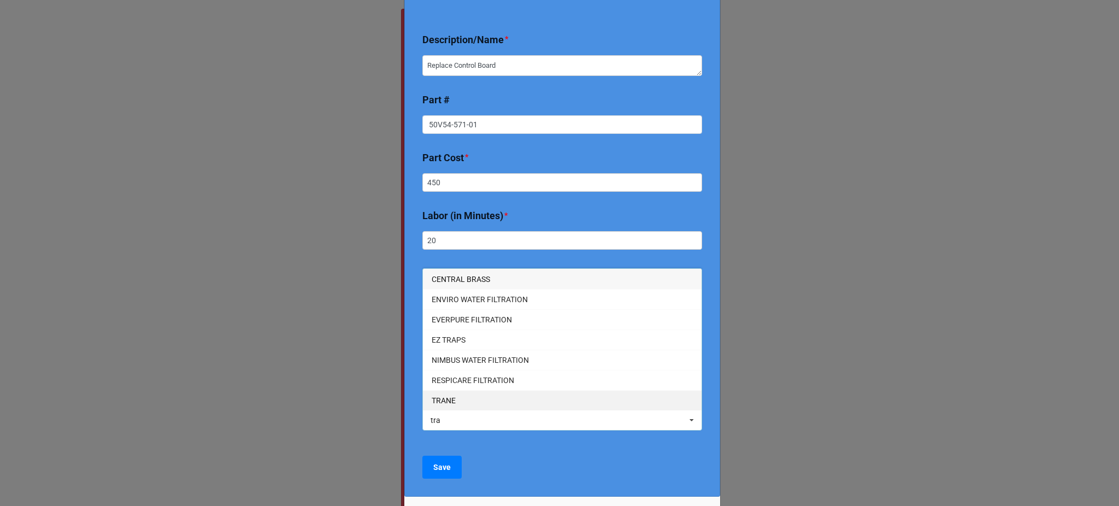
type input "tra"
click at [452, 401] on div "TRANE" at bounding box center [562, 400] width 279 height 20
type textarea "x"
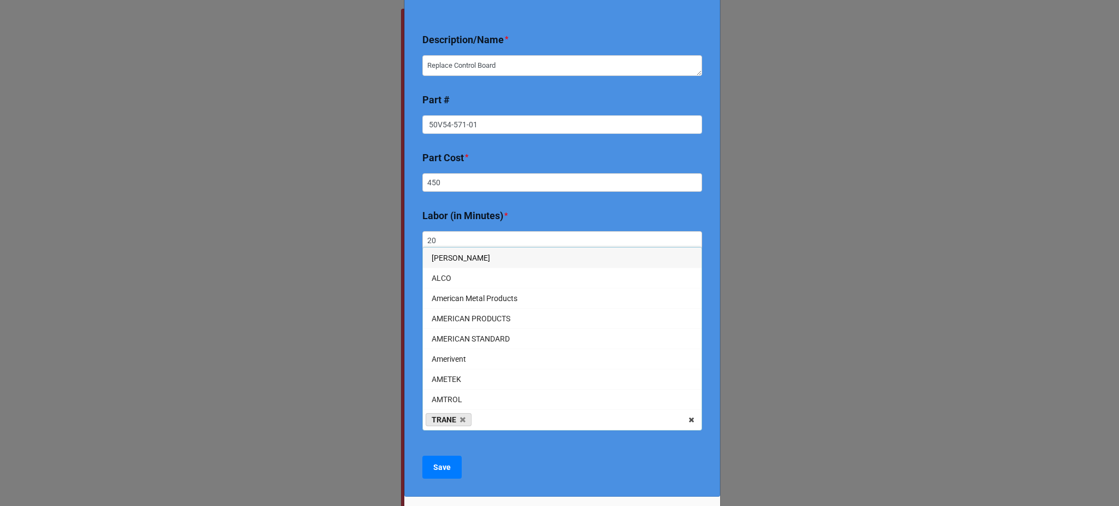
click at [406, 438] on div "Service Price Book - Create a new product Description/Name * Replace Control Bo…" at bounding box center [562, 216] width 316 height 561
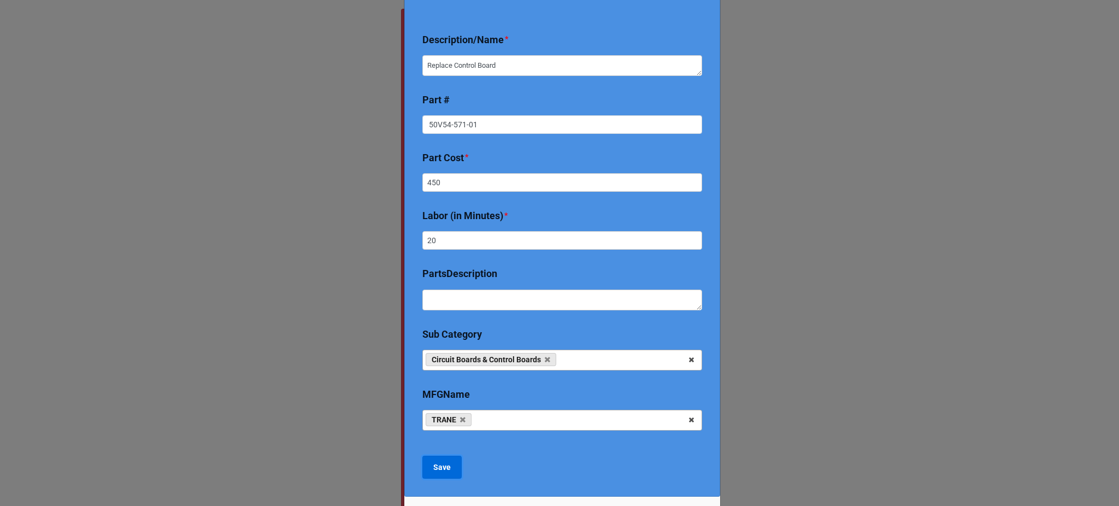
click at [452, 463] on button "Save" at bounding box center [441, 467] width 39 height 23
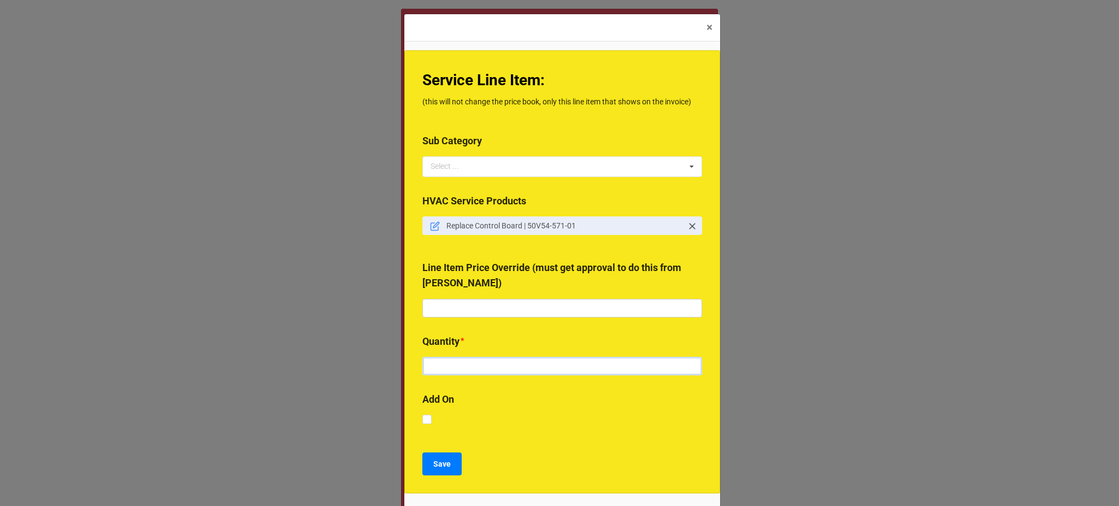
click at [456, 366] on input "text" at bounding box center [562, 366] width 280 height 19
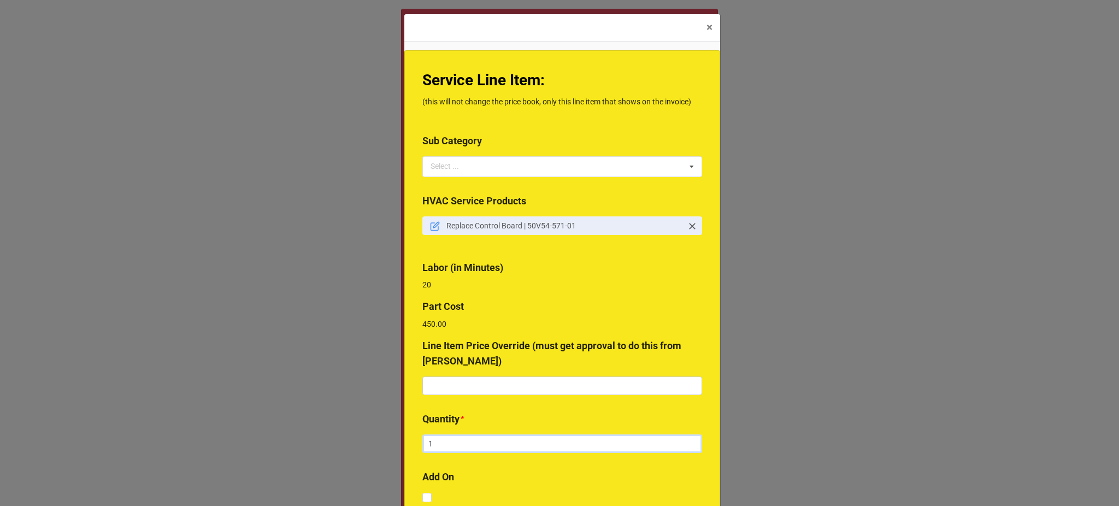
scroll to position [61, 0]
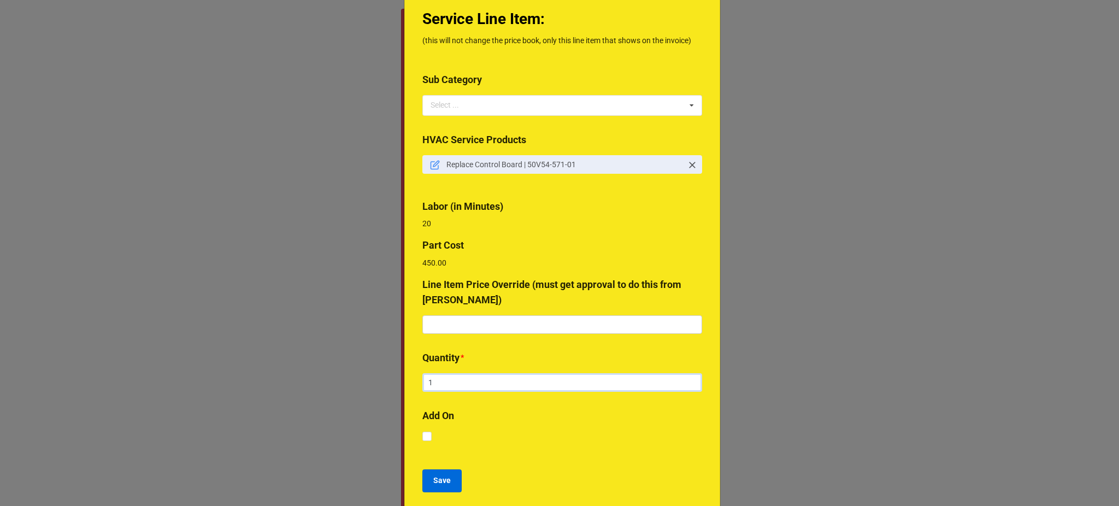
type input "1"
click at [450, 479] on button "Save" at bounding box center [441, 480] width 39 height 23
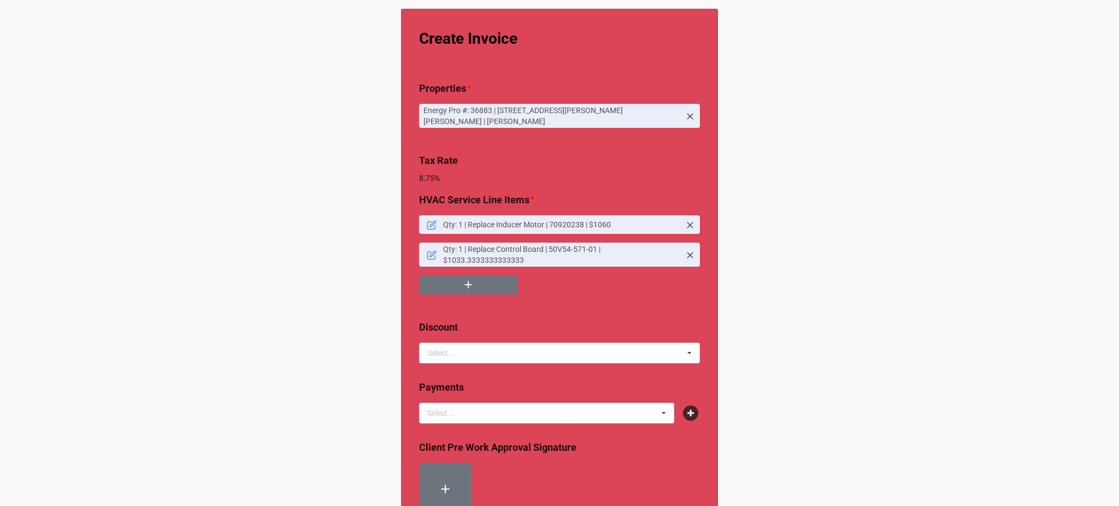
click at [427, 250] on icon at bounding box center [432, 255] width 10 height 10
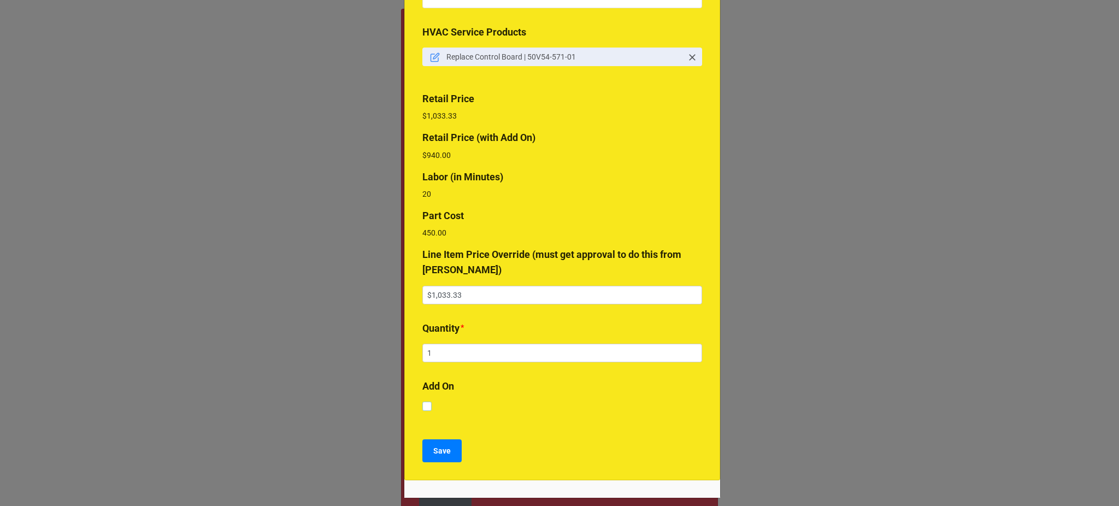
click at [427, 402] on label at bounding box center [426, 402] width 9 height 0
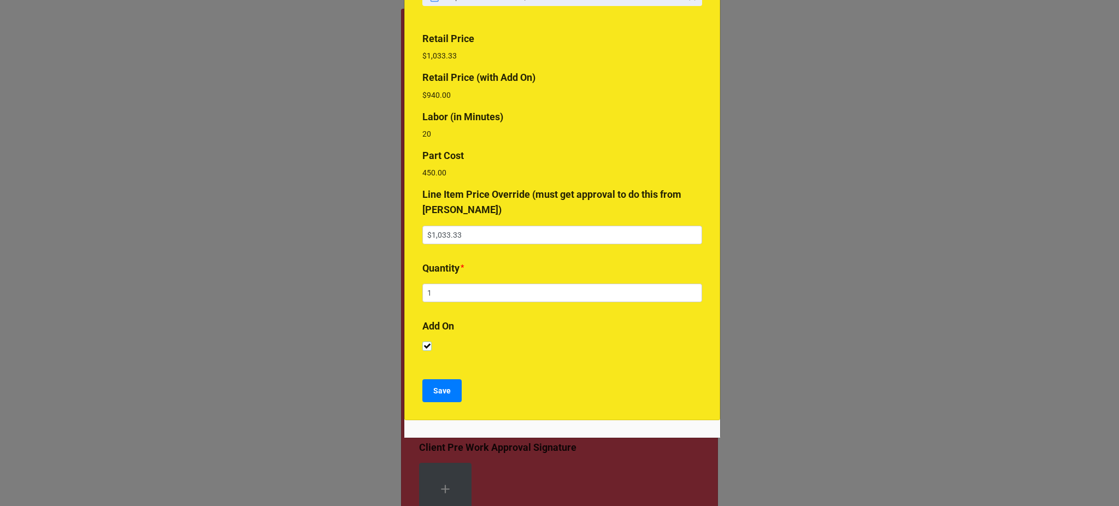
checkbox input "true"
drag, startPoint x: 482, startPoint y: 232, endPoint x: 391, endPoint y: 236, distance: 91.3
click at [391, 236] on div "× Close Service Line Item: (this will not change the price book, only this line…" at bounding box center [559, 253] width 1119 height 506
click at [578, 352] on div "Add On" at bounding box center [562, 337] width 280 height 36
click at [457, 392] on button "Save" at bounding box center [441, 390] width 39 height 23
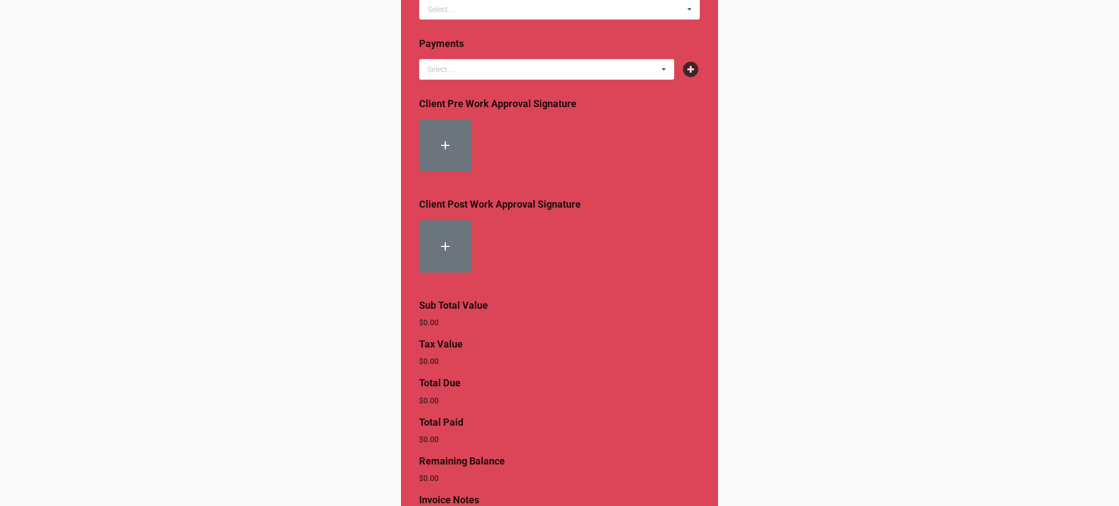
scroll to position [452, 0]
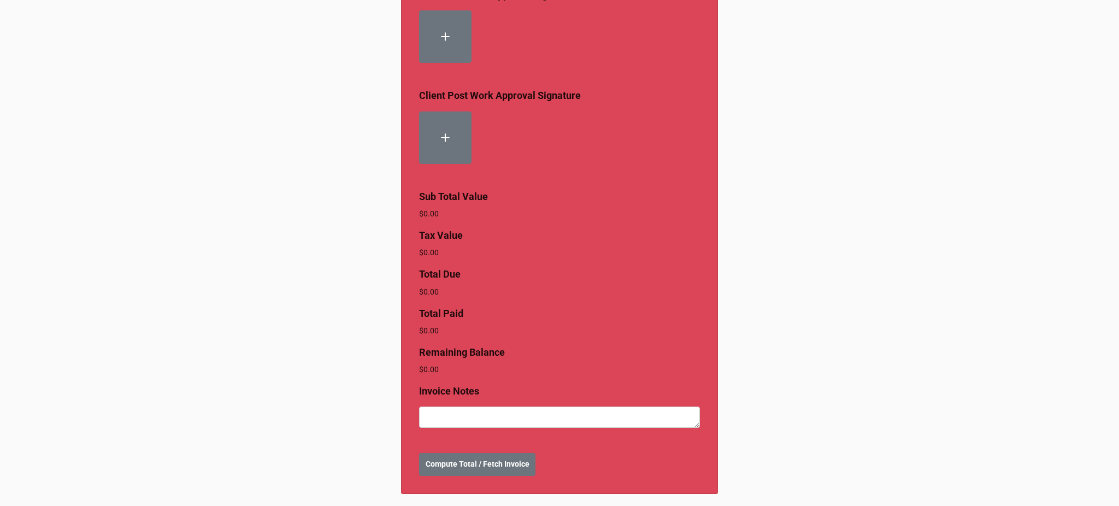
click at [571, 384] on b "Invoice Notes" at bounding box center [559, 393] width 281 height 19
click at [577, 415] on textarea at bounding box center [559, 417] width 281 height 21
type textarea "x"
type textarea "QU"
type textarea "x"
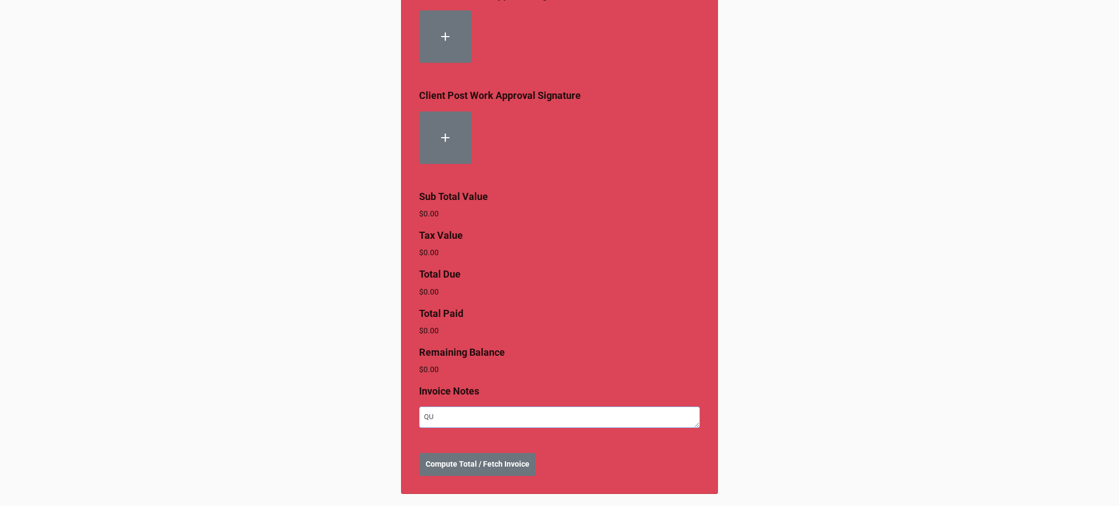
type textarea "QUT"
type textarea "x"
click at [502, 458] on b "Compute Total / Fetch Invoice" at bounding box center [478, 463] width 104 height 11
click at [468, 462] on b "Create Invoice" at bounding box center [451, 463] width 50 height 11
